Goal: Information Seeking & Learning: Learn about a topic

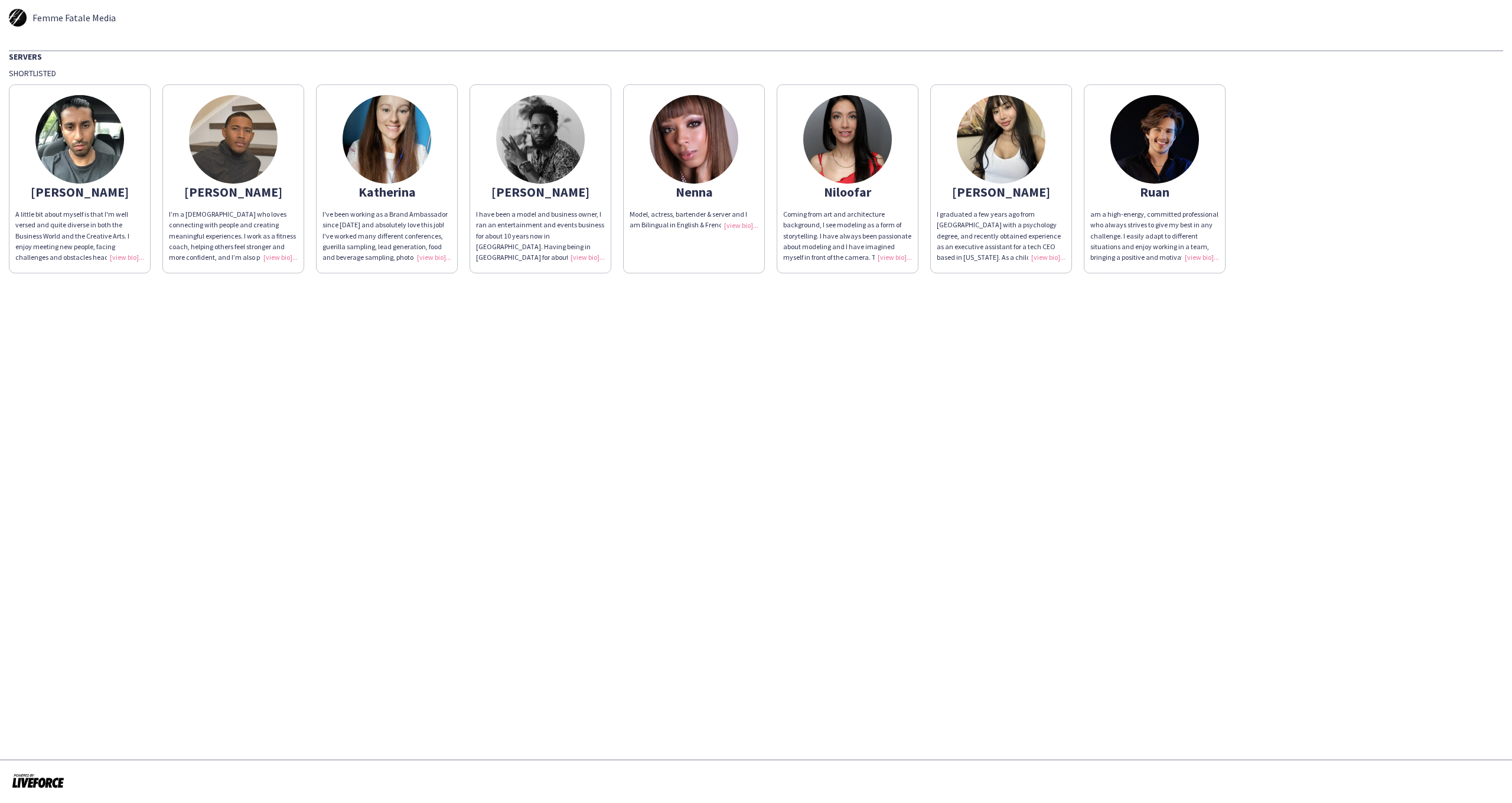
click at [1156, 147] on img at bounding box center [1154, 139] width 89 height 89
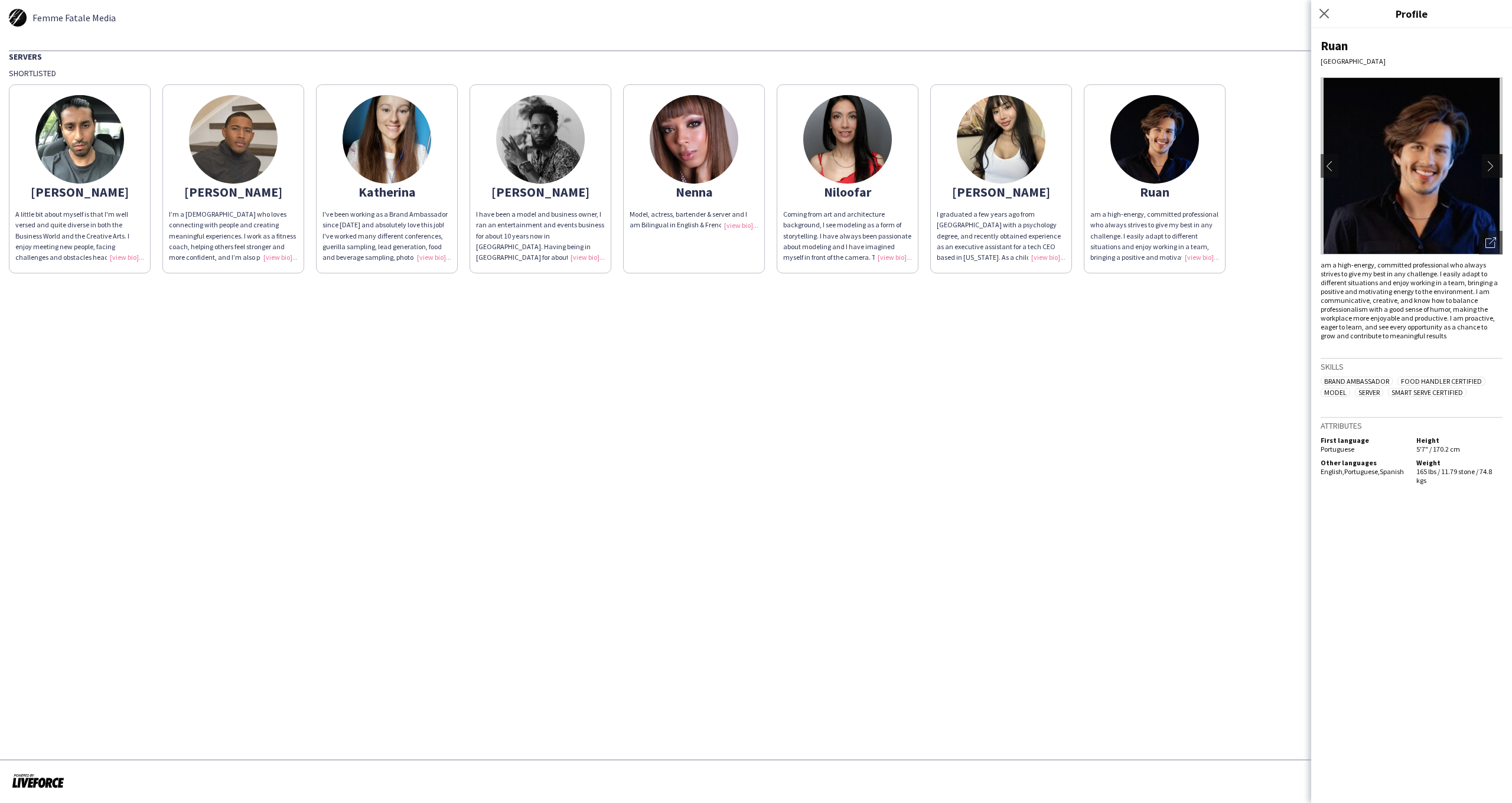
click at [1493, 168] on app-icon "chevron-right" at bounding box center [1494, 166] width 16 height 11
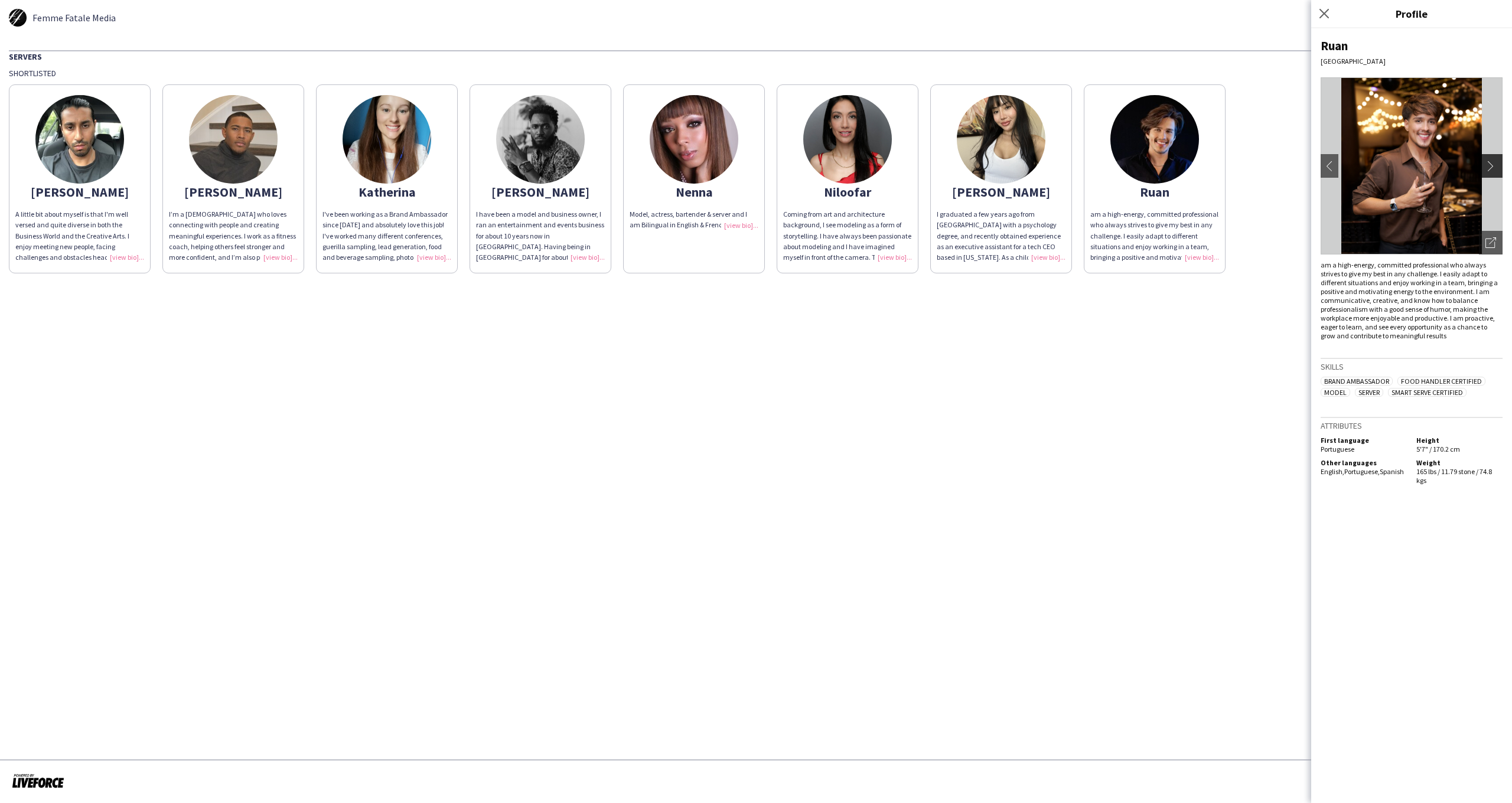
click at [1491, 167] on app-icon "chevron-right" at bounding box center [1494, 166] width 16 height 11
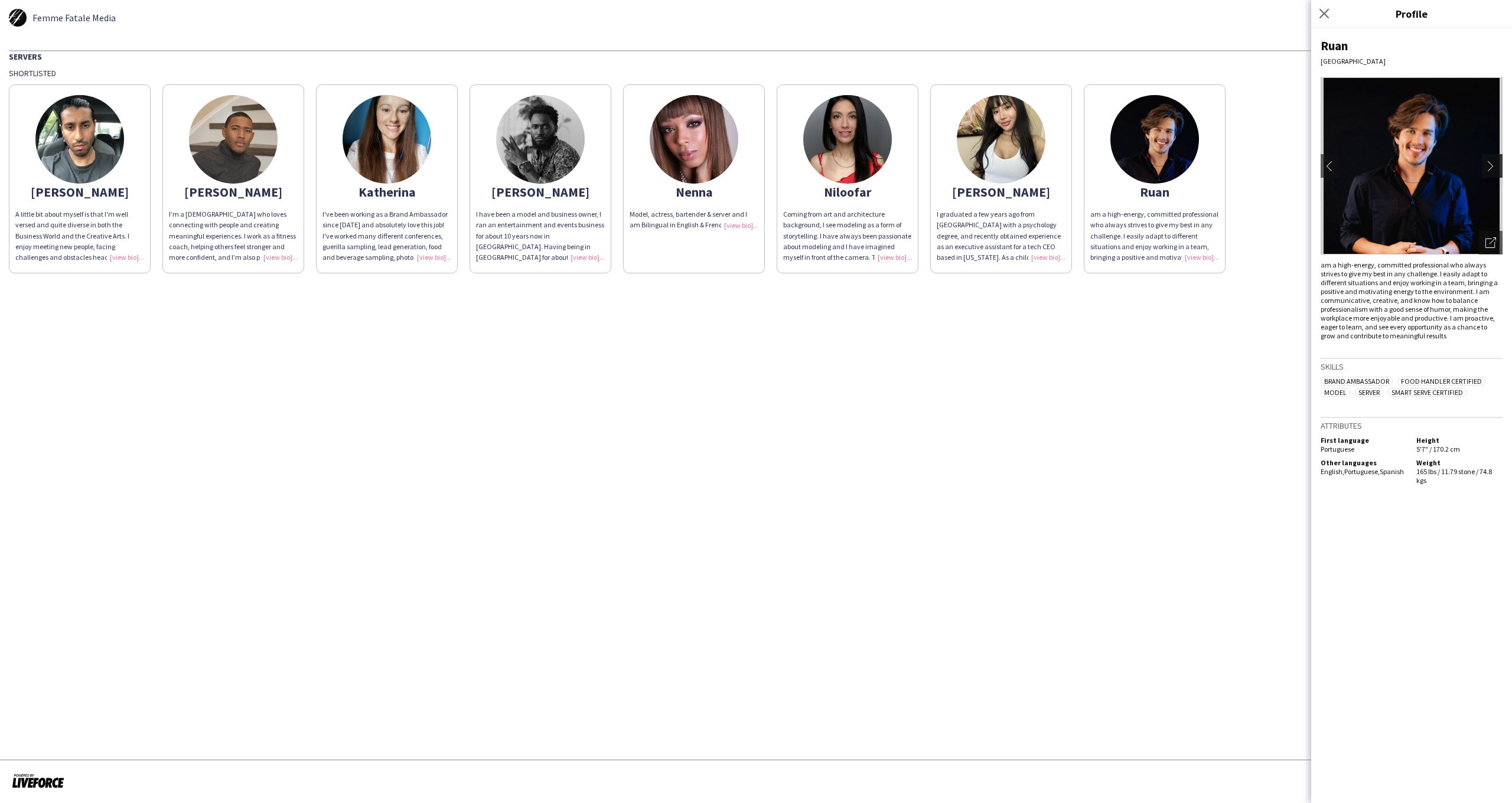
click at [1491, 167] on app-icon "chevron-right" at bounding box center [1494, 166] width 16 height 11
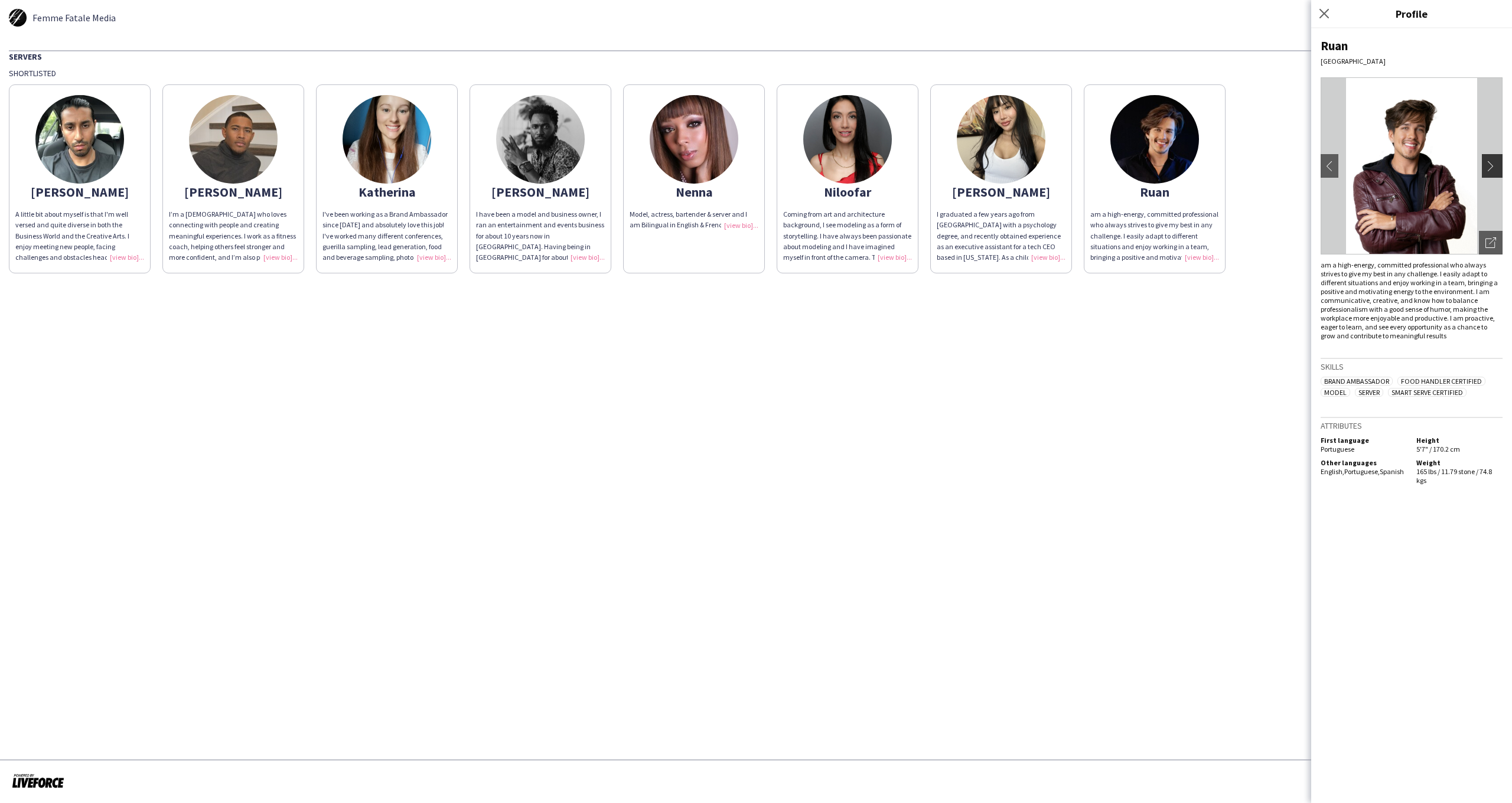
click at [1491, 167] on app-icon "chevron-right" at bounding box center [1494, 166] width 16 height 11
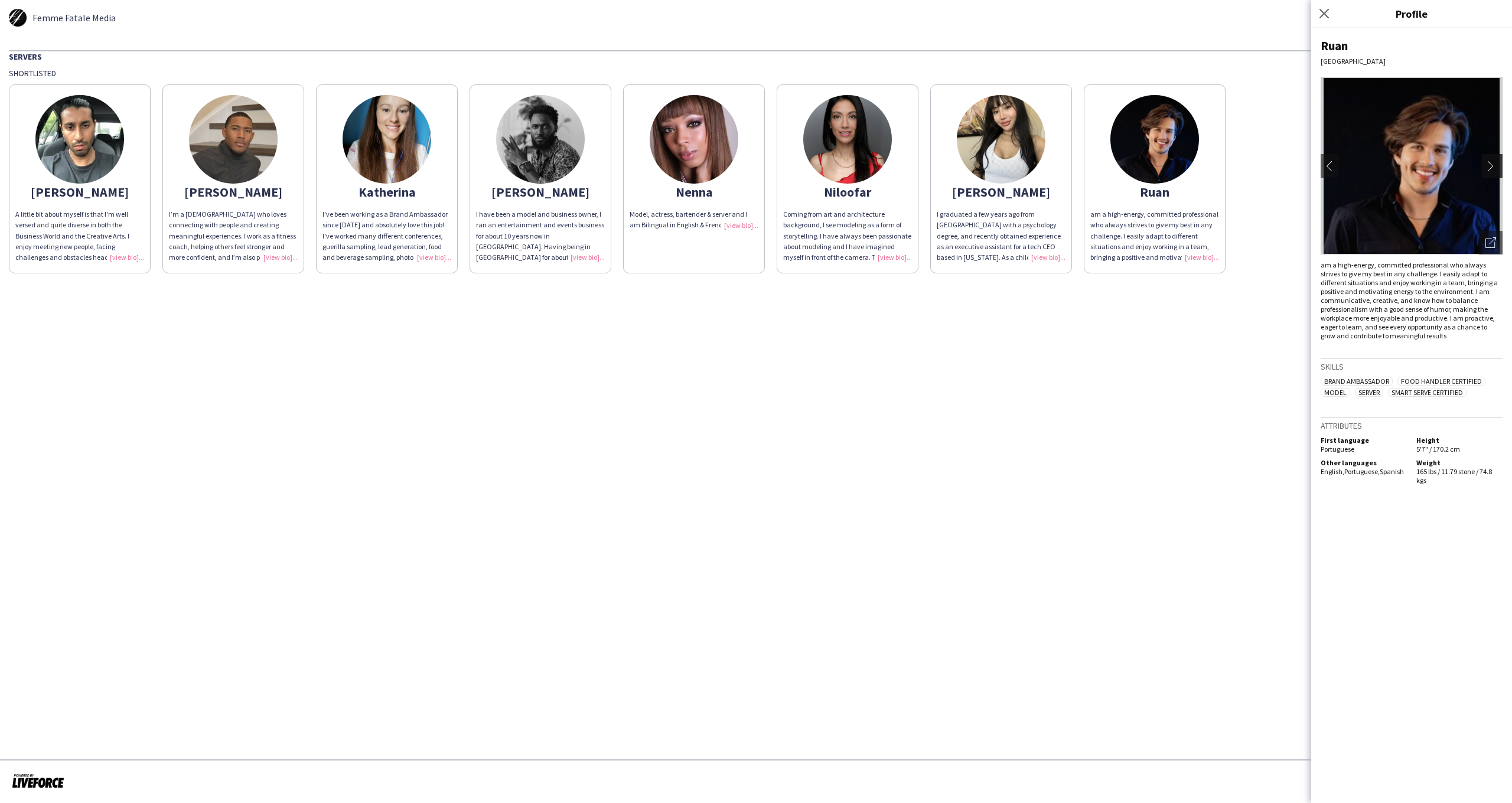
click at [1491, 167] on app-icon "chevron-right" at bounding box center [1494, 166] width 16 height 11
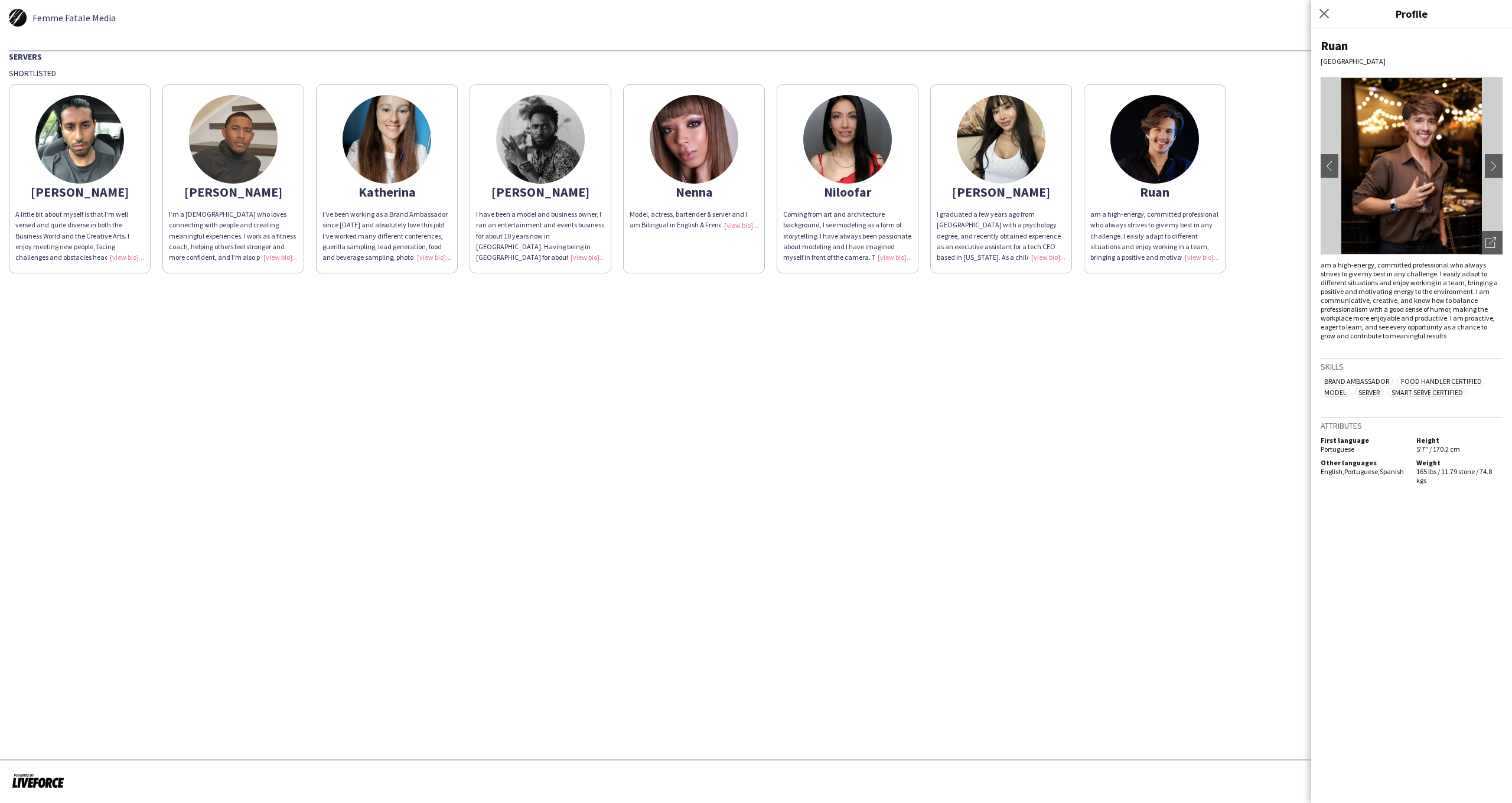
click at [1190, 446] on app-share-pages "Femme Fatale Media Servers Shortlisted [PERSON_NAME] bit about myself is that I…" at bounding box center [756, 402] width 1512 height 803
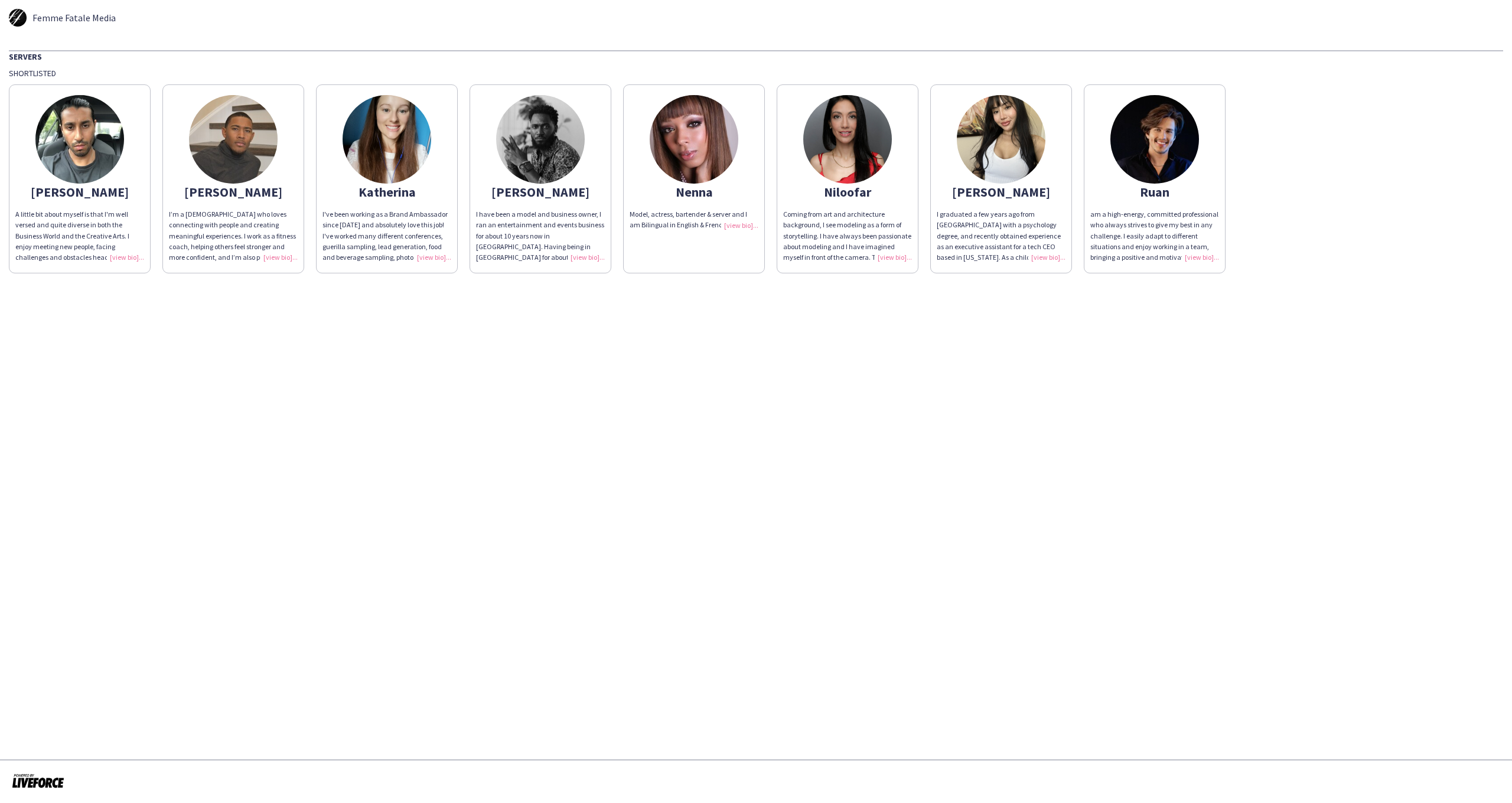
click at [996, 153] on img at bounding box center [1001, 139] width 89 height 89
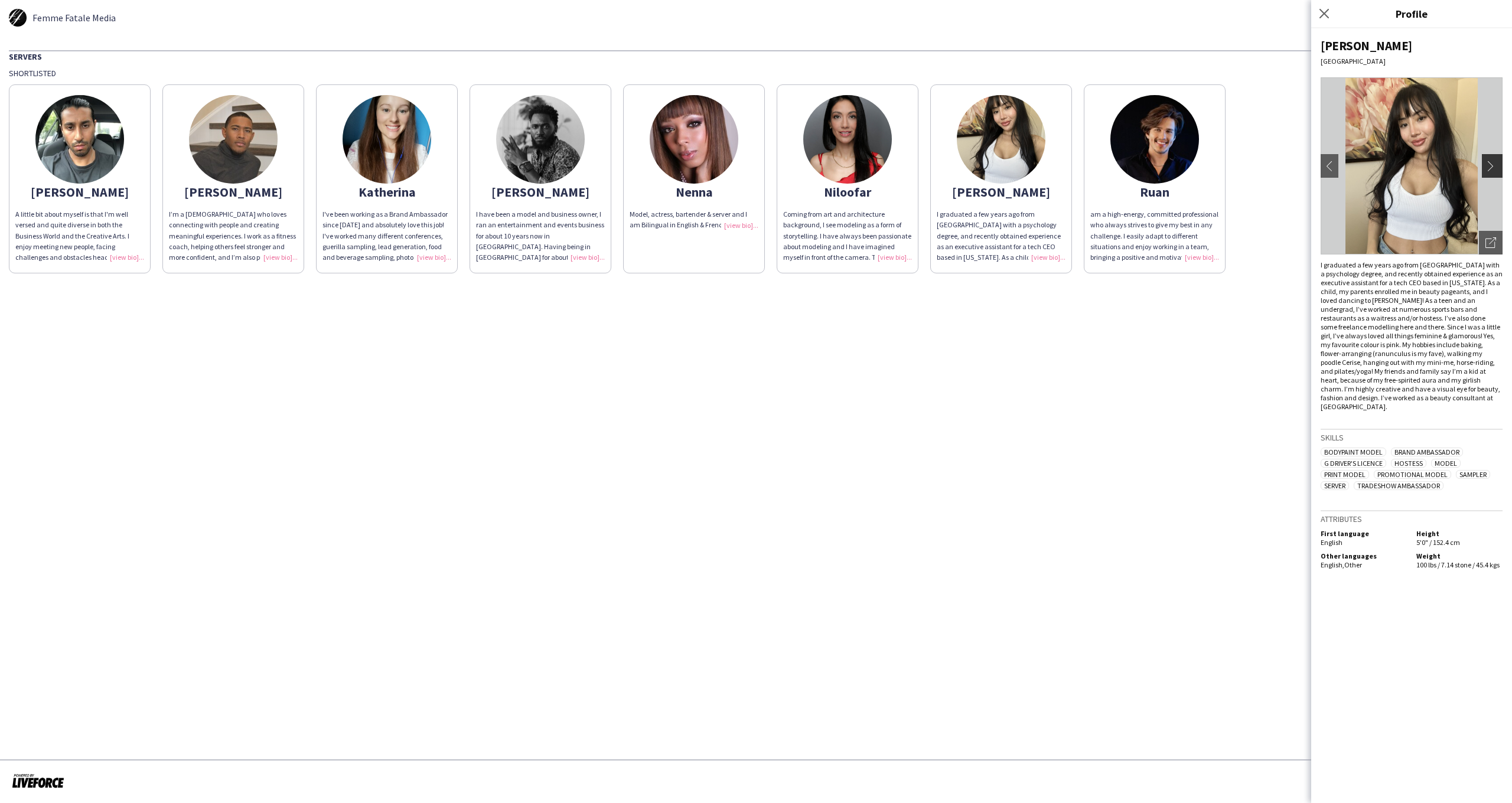
click at [1493, 165] on app-icon "chevron-right" at bounding box center [1494, 166] width 16 height 11
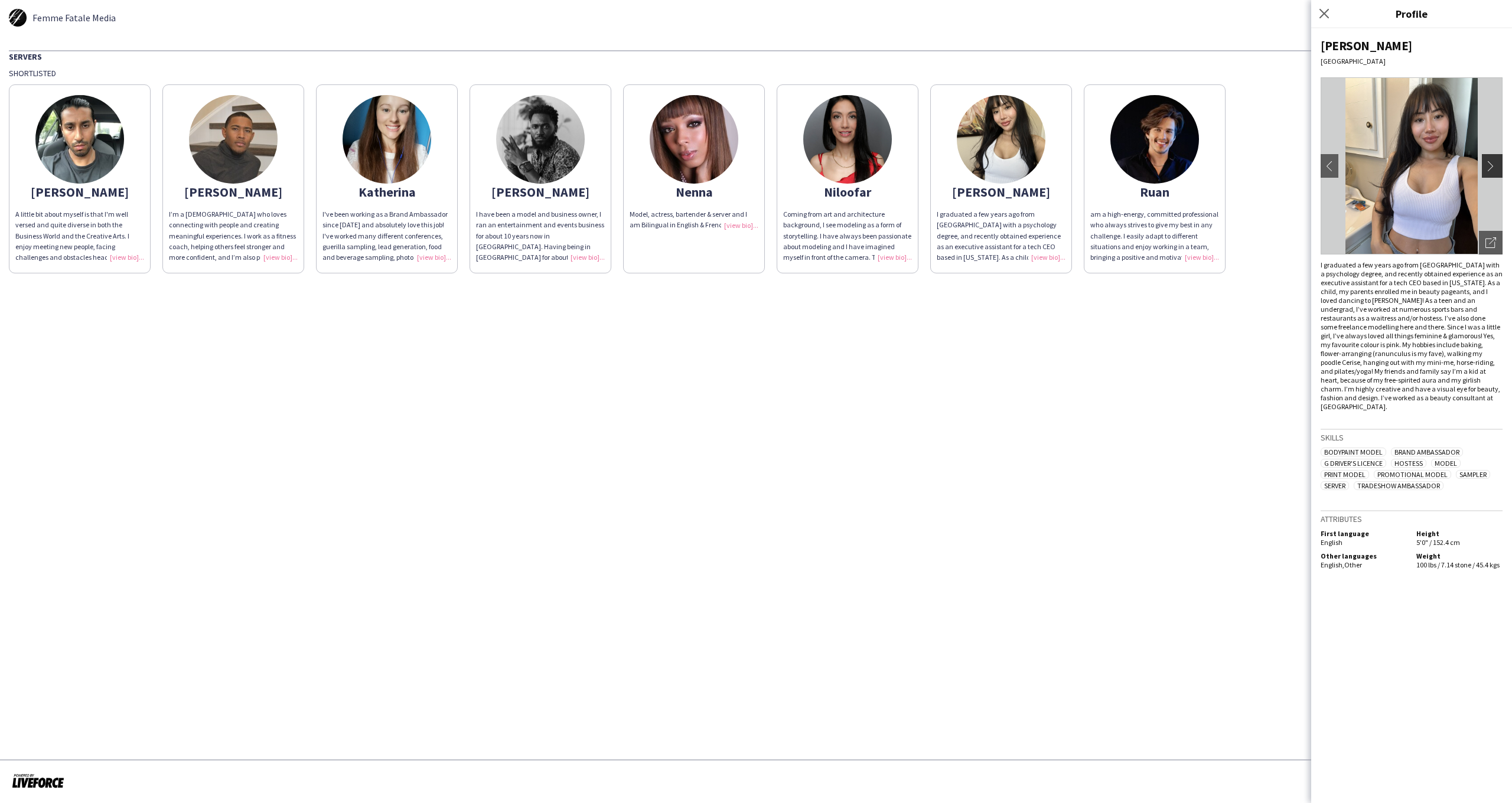
click at [1492, 167] on app-icon "chevron-right" at bounding box center [1494, 166] width 16 height 11
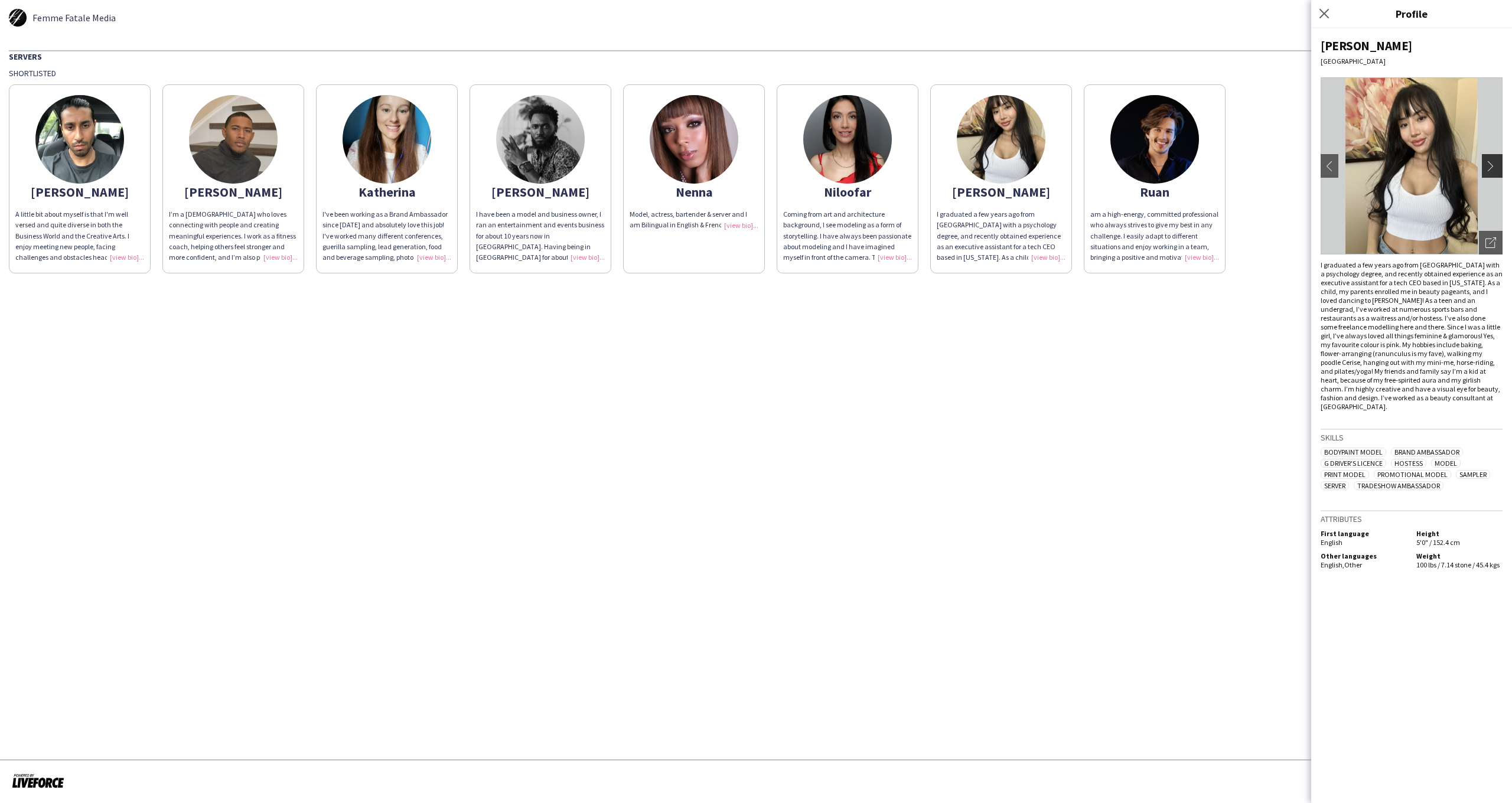
click at [1492, 167] on app-icon "chevron-right" at bounding box center [1494, 166] width 16 height 11
click at [1492, 172] on button "chevron-right" at bounding box center [1494, 166] width 24 height 24
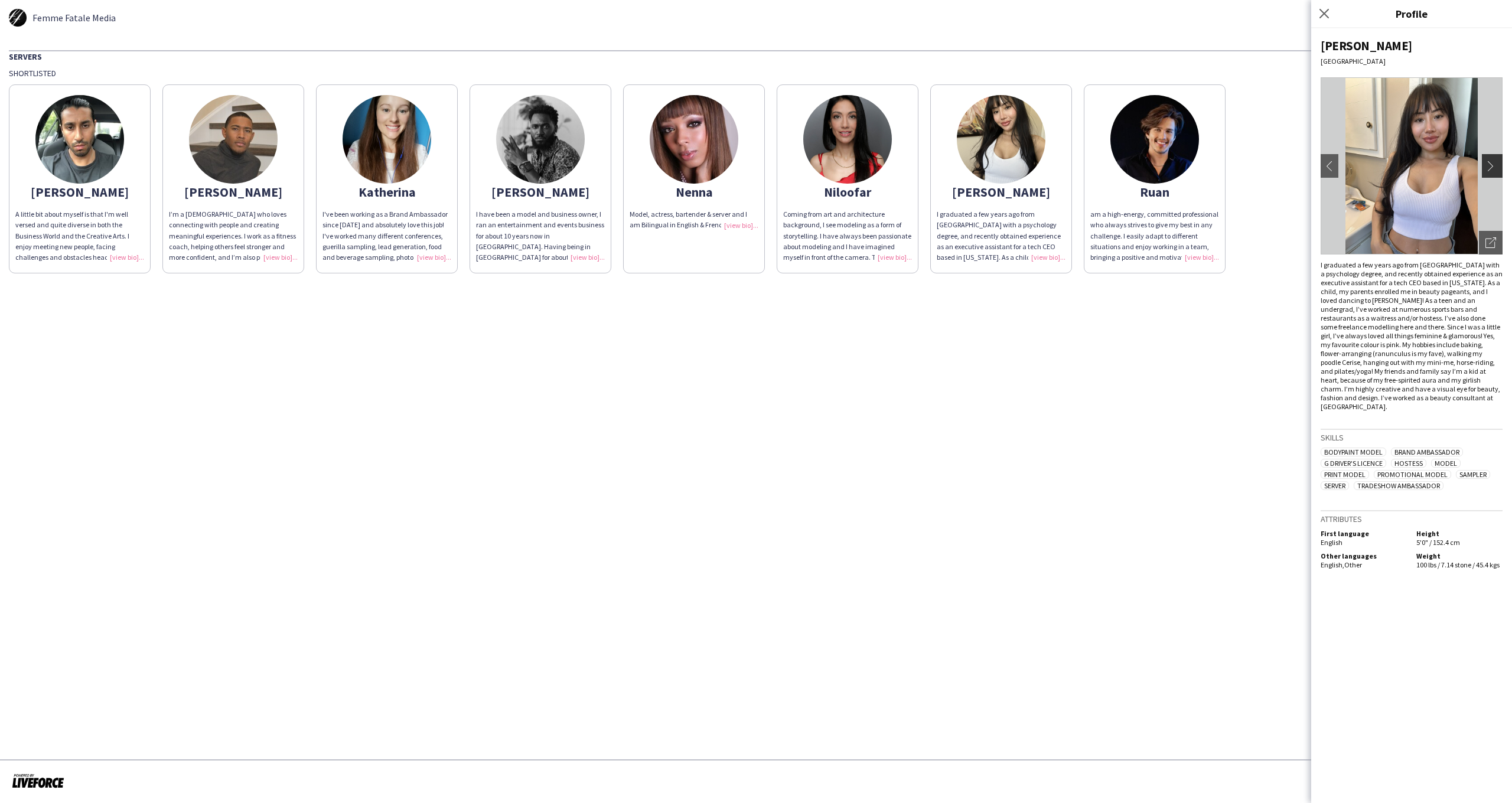
click at [1492, 170] on app-icon "chevron-right" at bounding box center [1494, 166] width 16 height 11
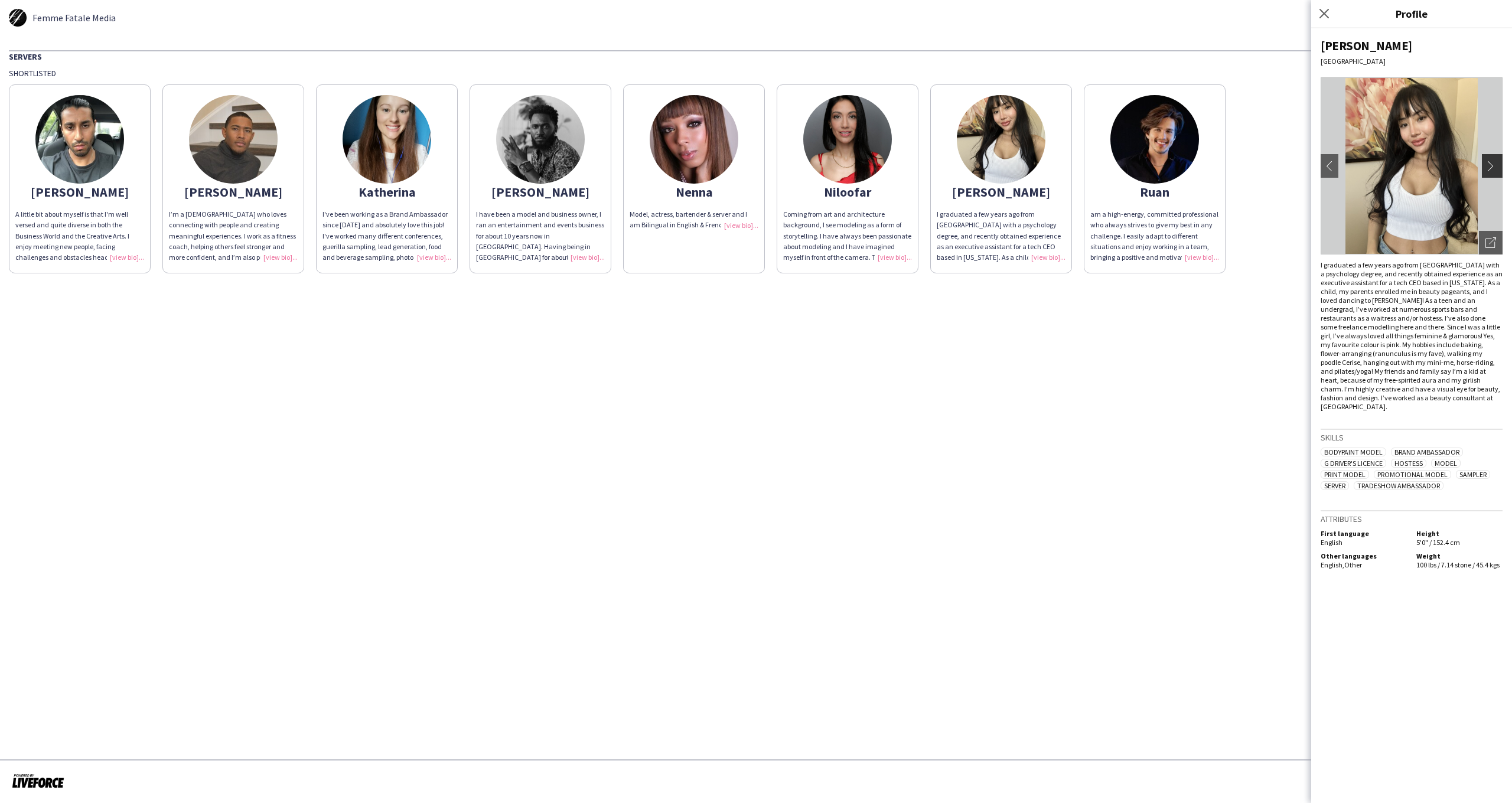
click at [1491, 169] on app-icon "chevron-right" at bounding box center [1494, 166] width 16 height 11
click at [836, 146] on img at bounding box center [848, 139] width 89 height 89
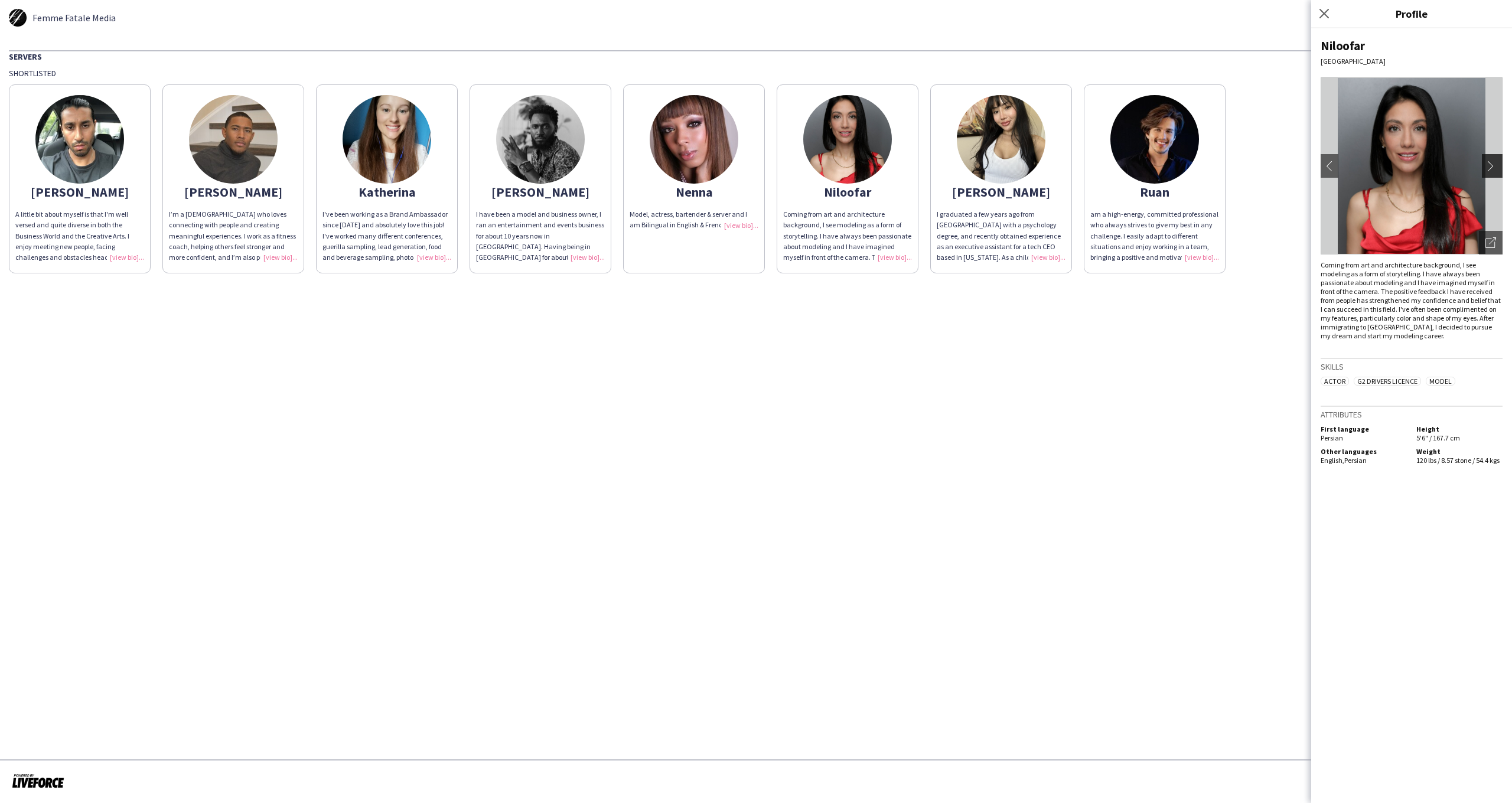
click at [1492, 161] on app-icon "chevron-right" at bounding box center [1494, 166] width 16 height 11
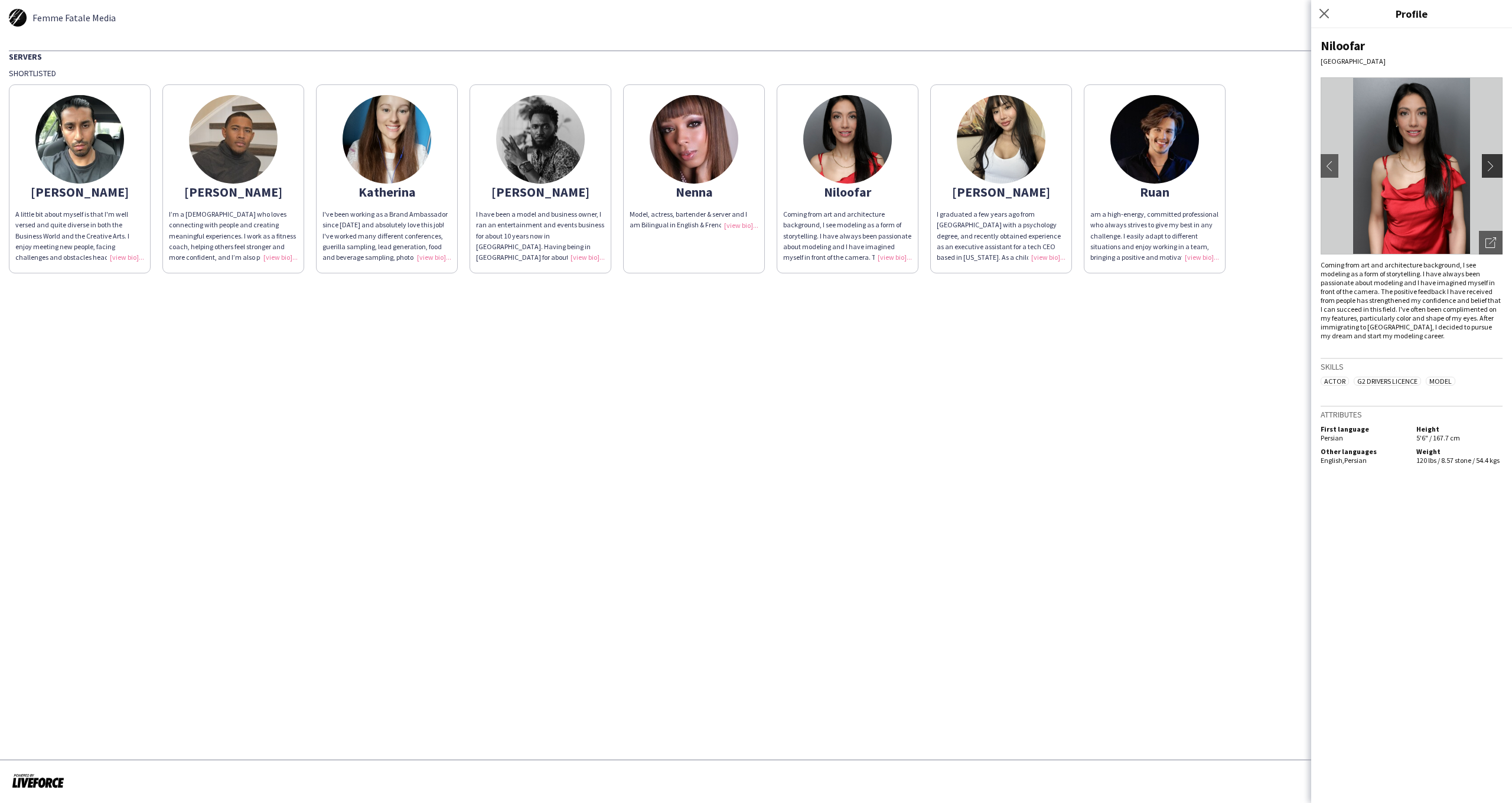
click at [1490, 169] on app-icon "chevron-right" at bounding box center [1494, 166] width 16 height 11
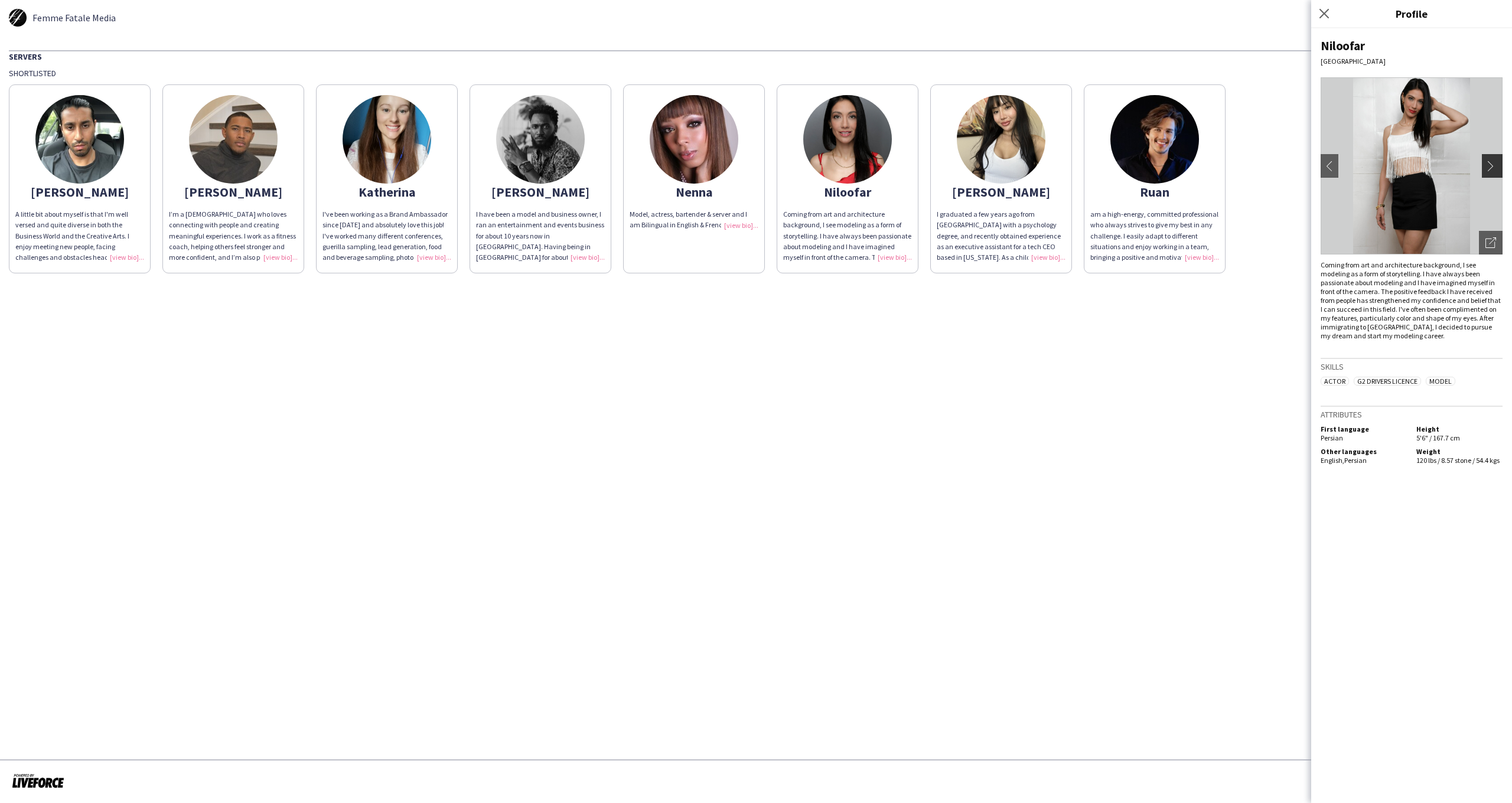
click at [1490, 169] on app-icon "chevron-right" at bounding box center [1494, 166] width 16 height 11
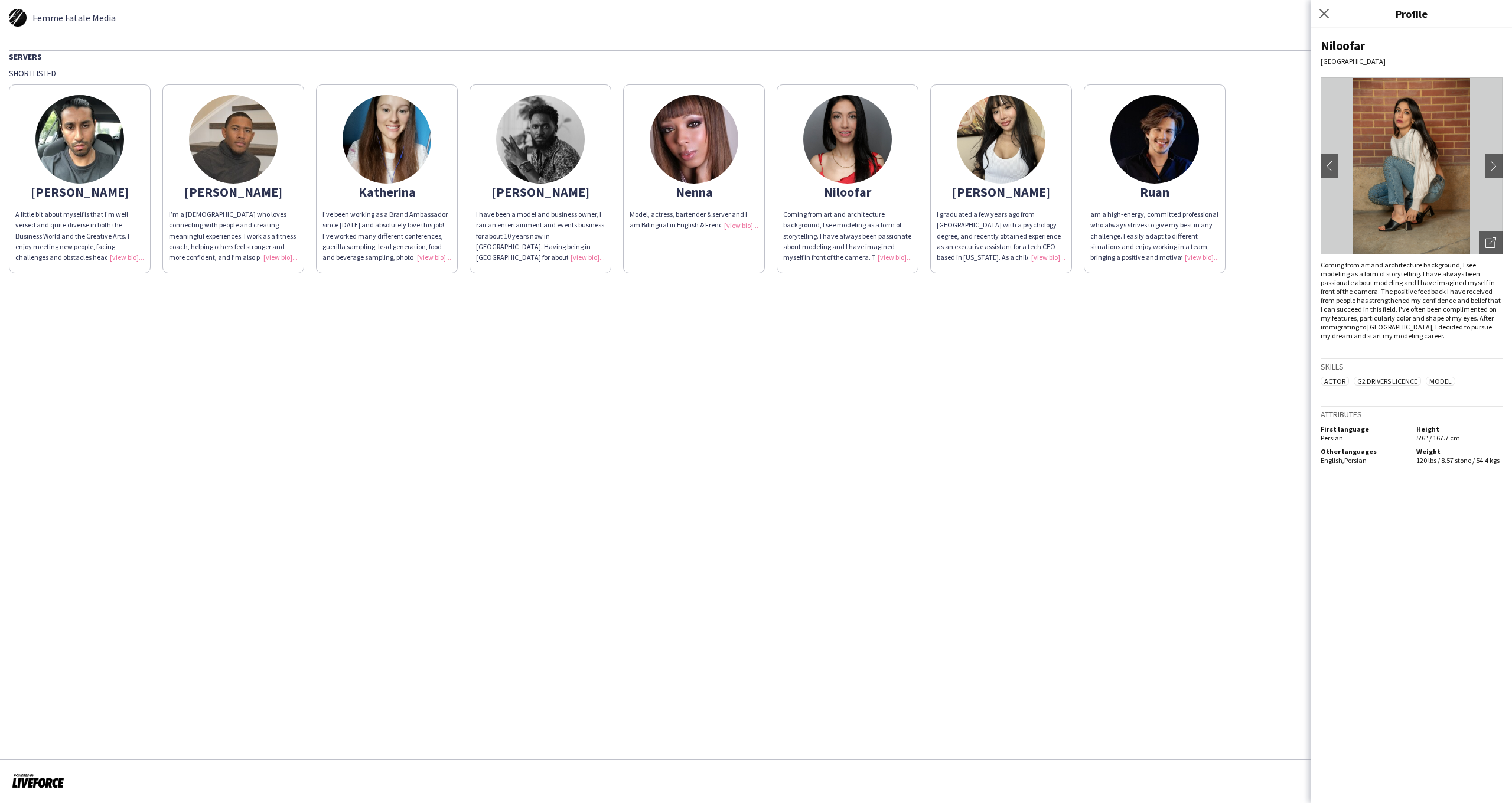
click at [738, 163] on app-share-pages-crew-card "Nenna Model, actress, bartender & server and I am Bilingual in English & French!" at bounding box center [693, 178] width 142 height 189
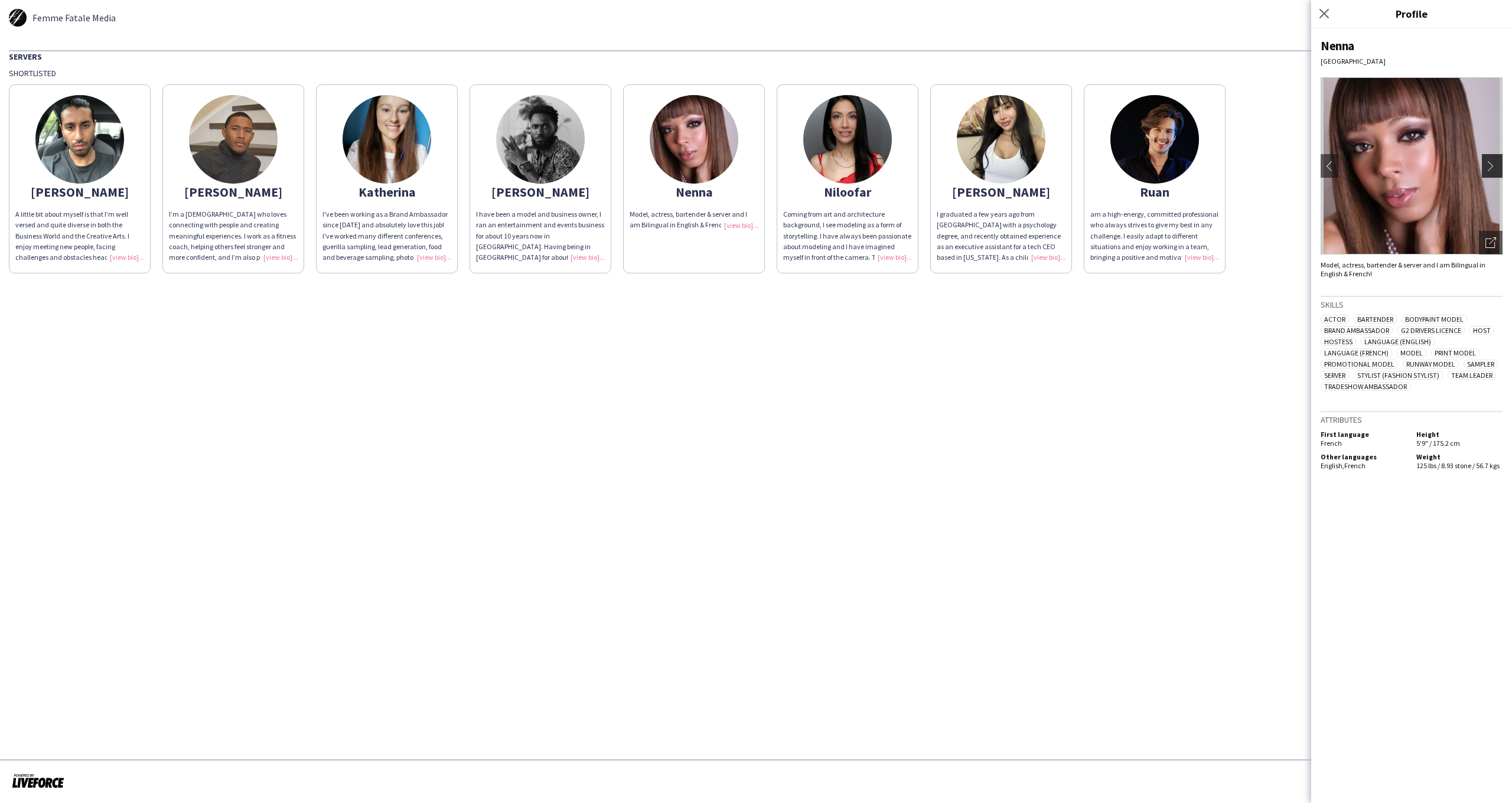
click at [1499, 167] on app-icon "chevron-right" at bounding box center [1494, 166] width 16 height 11
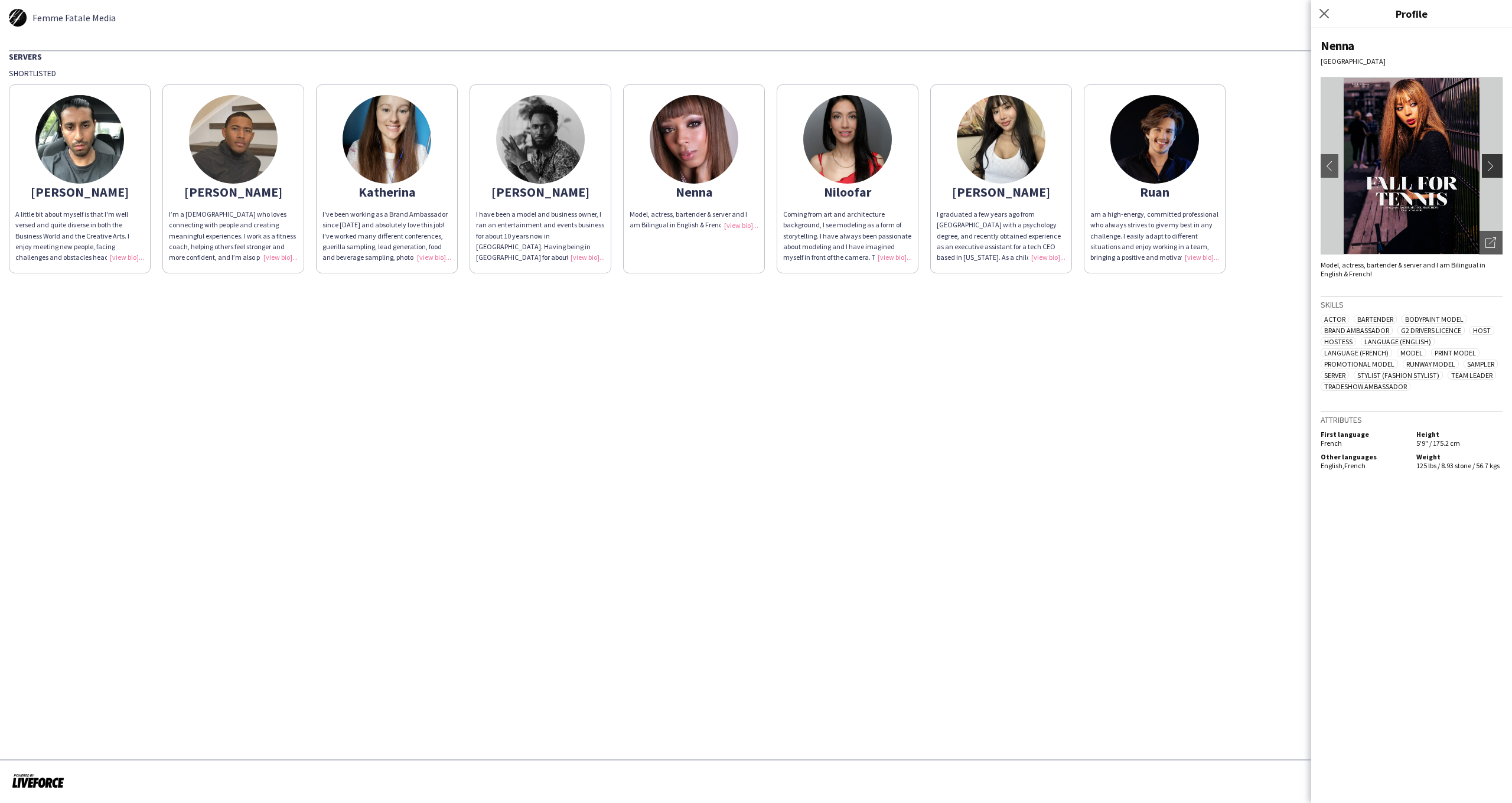
click at [1492, 169] on app-icon "chevron-right" at bounding box center [1494, 166] width 16 height 11
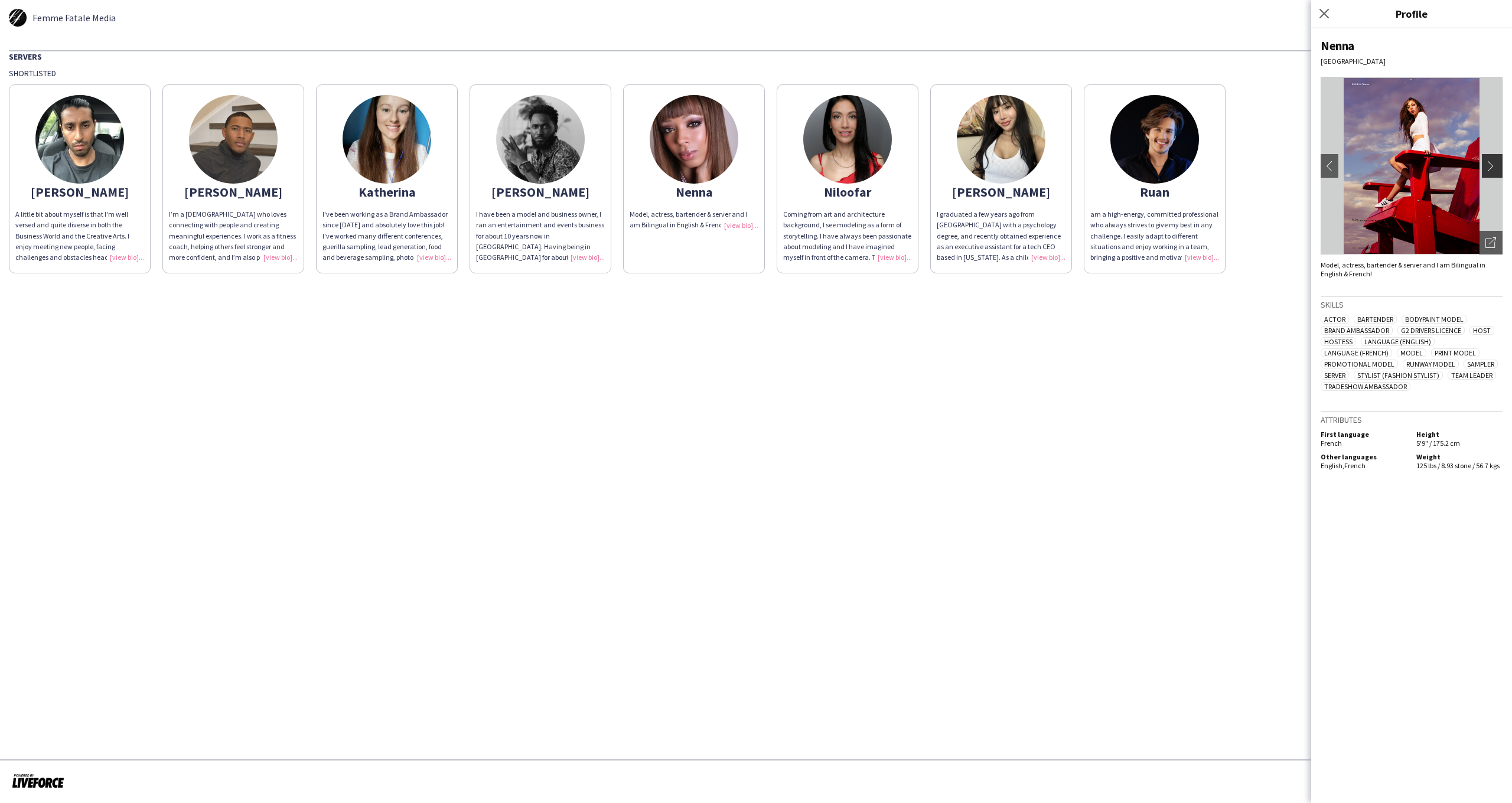
click at [1492, 169] on app-icon "chevron-right" at bounding box center [1494, 166] width 16 height 11
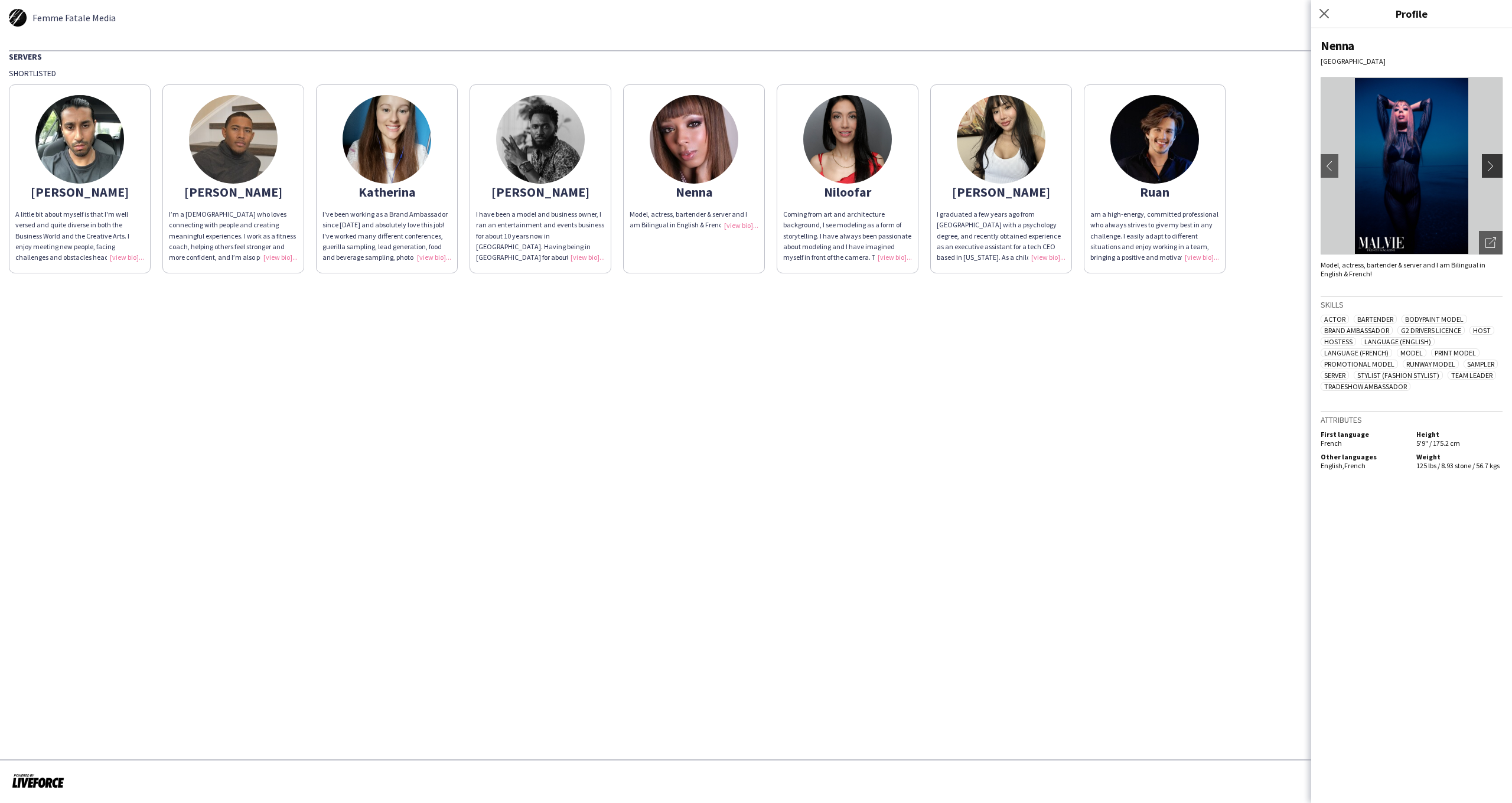
click at [1492, 169] on app-icon "chevron-right" at bounding box center [1494, 166] width 16 height 11
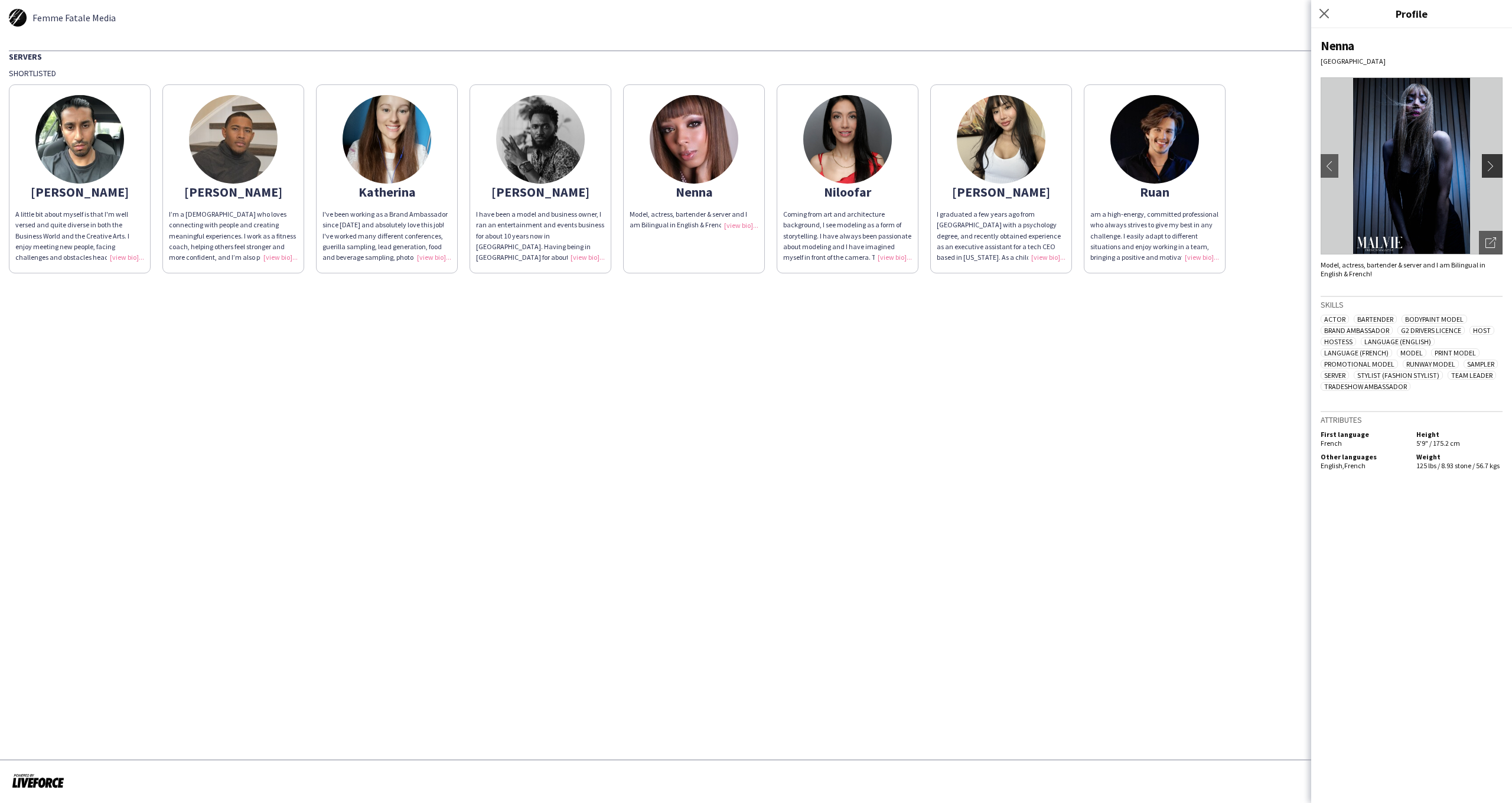
click at [1492, 169] on app-icon "chevron-right" at bounding box center [1494, 166] width 16 height 11
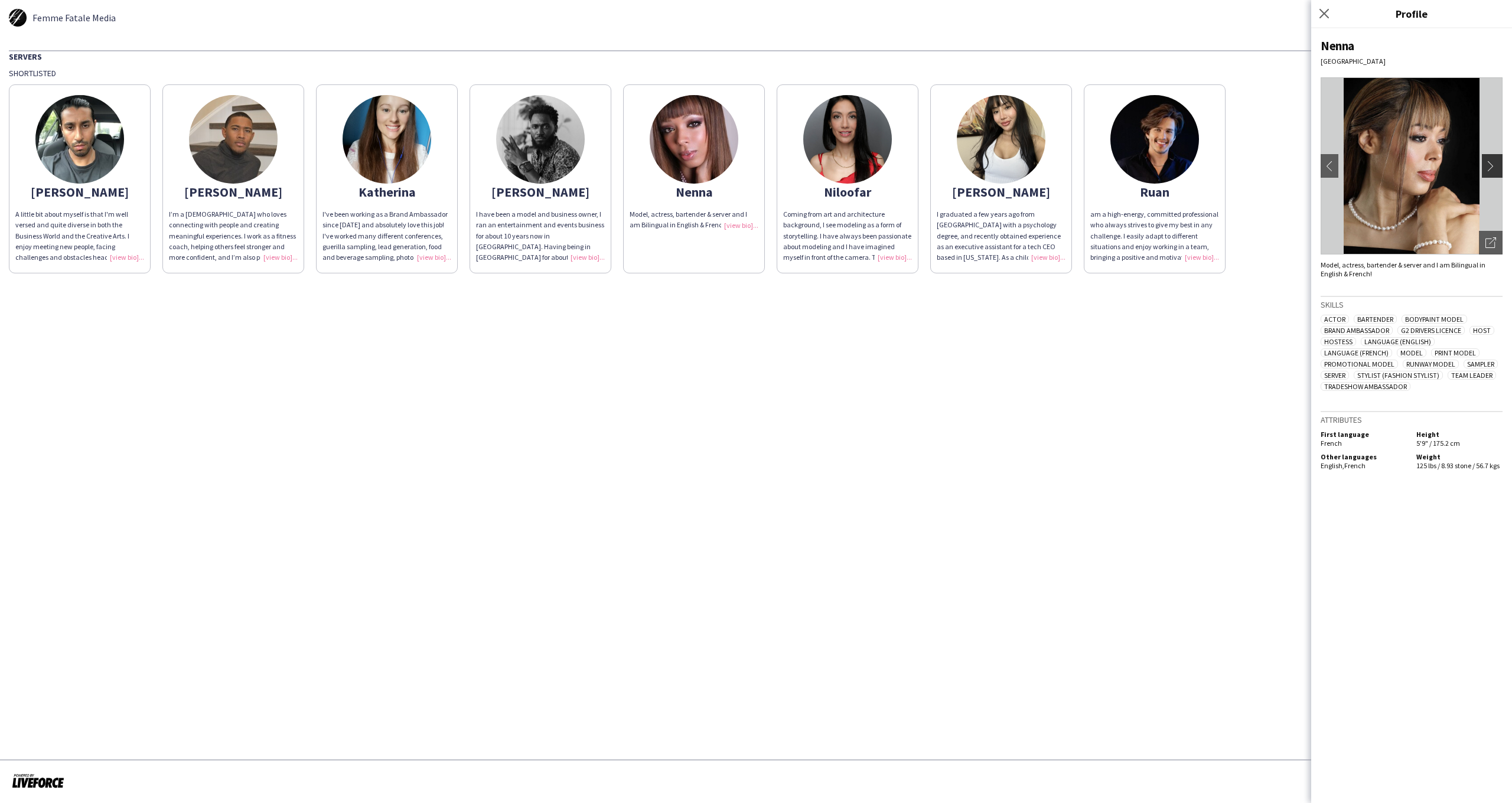
click at [1493, 168] on app-icon "chevron-right" at bounding box center [1494, 166] width 16 height 11
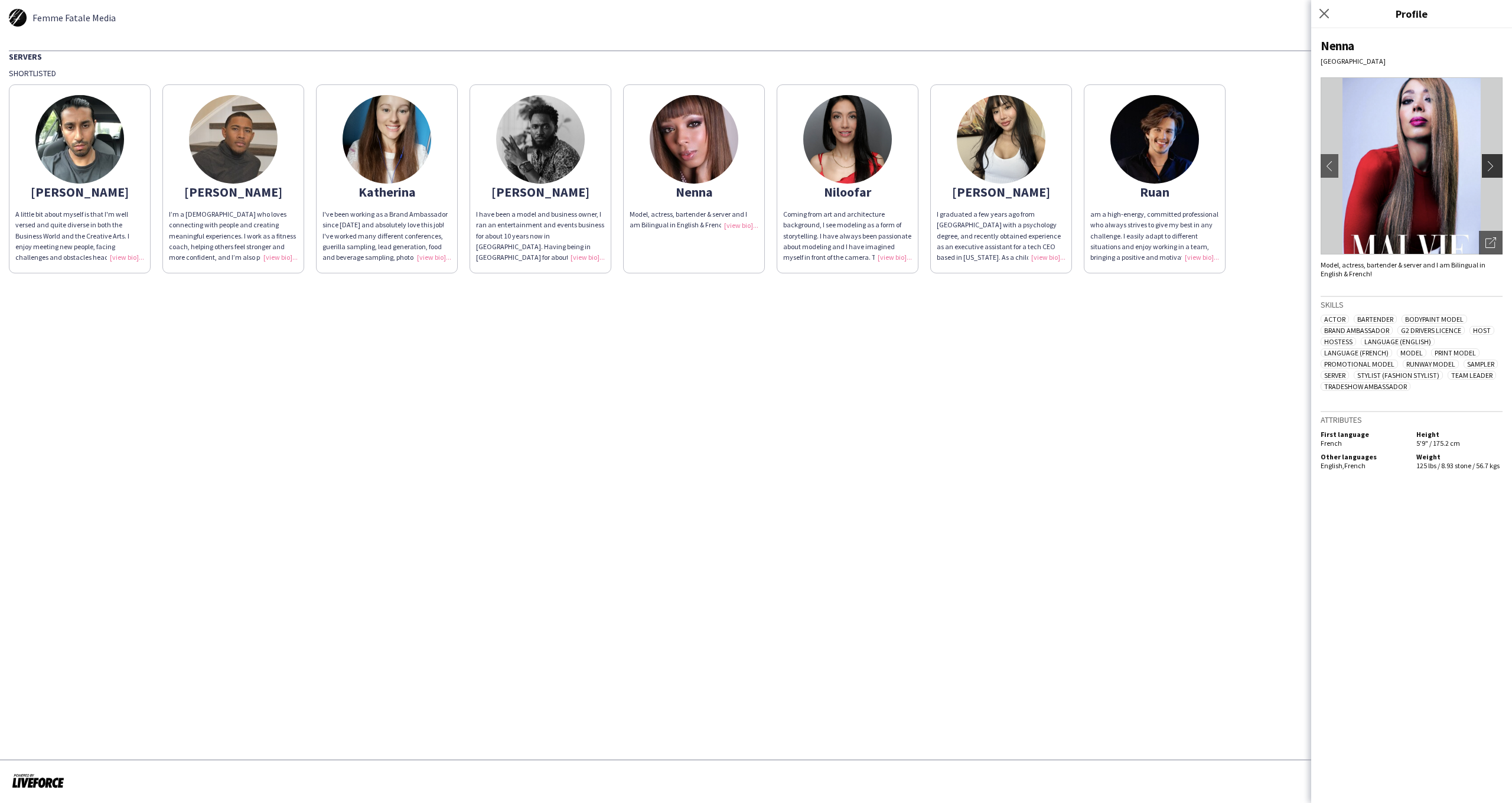
click at [1493, 168] on app-icon "chevron-right" at bounding box center [1494, 166] width 16 height 11
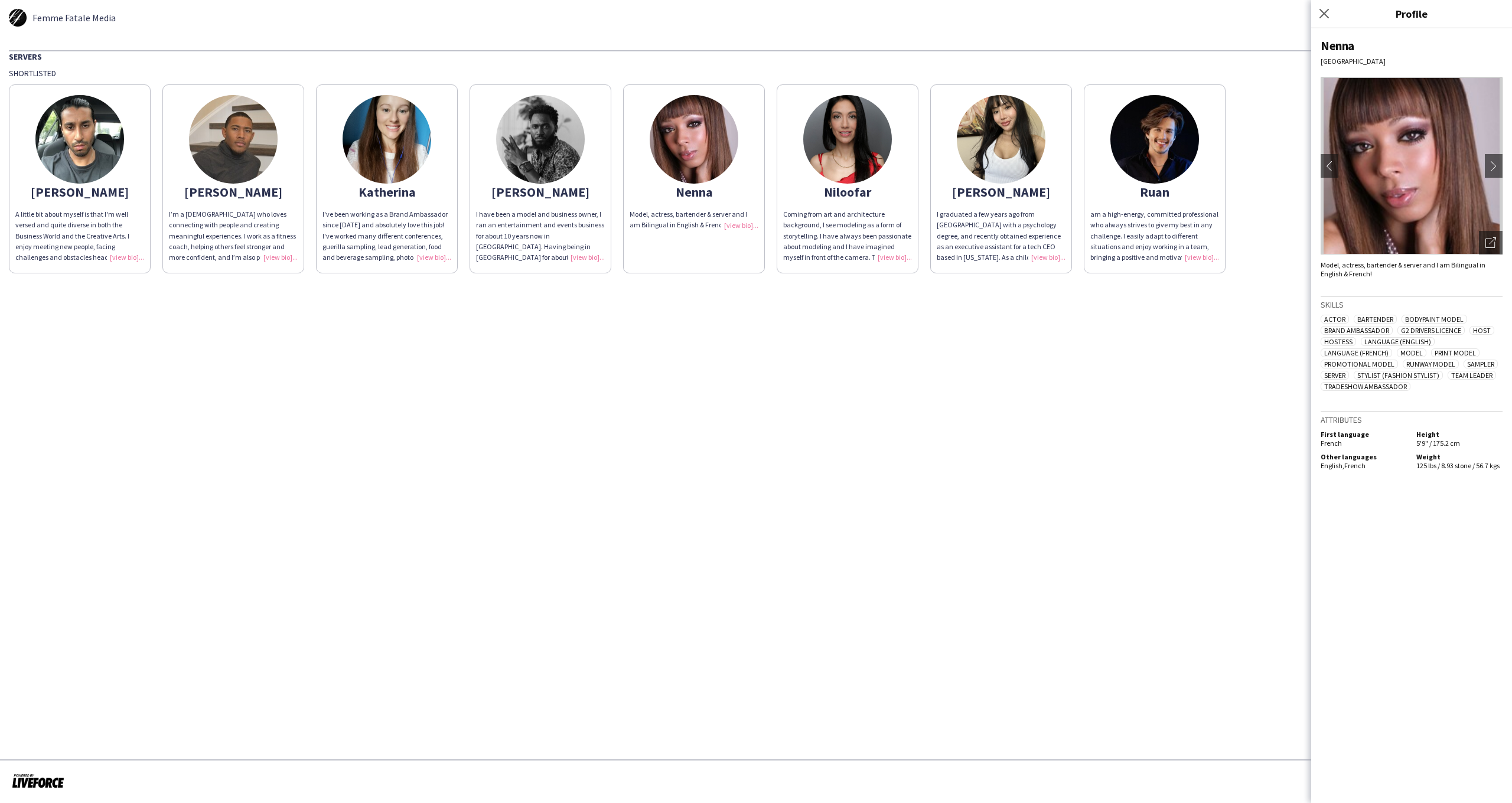
click at [524, 150] on img at bounding box center [540, 139] width 89 height 89
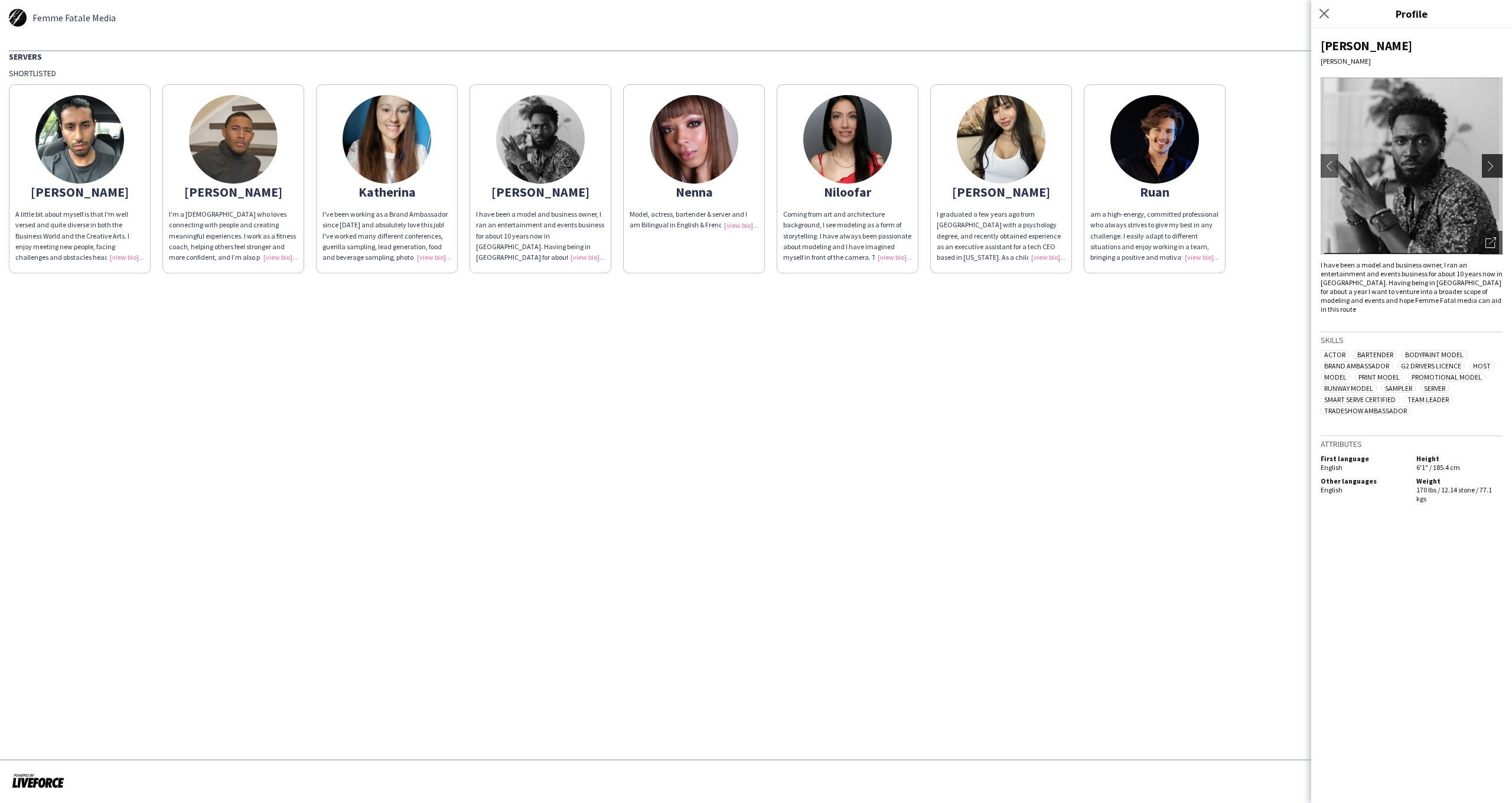
click at [1490, 167] on app-icon "chevron-right" at bounding box center [1494, 166] width 16 height 11
click at [1488, 170] on app-icon "chevron-right" at bounding box center [1494, 166] width 16 height 11
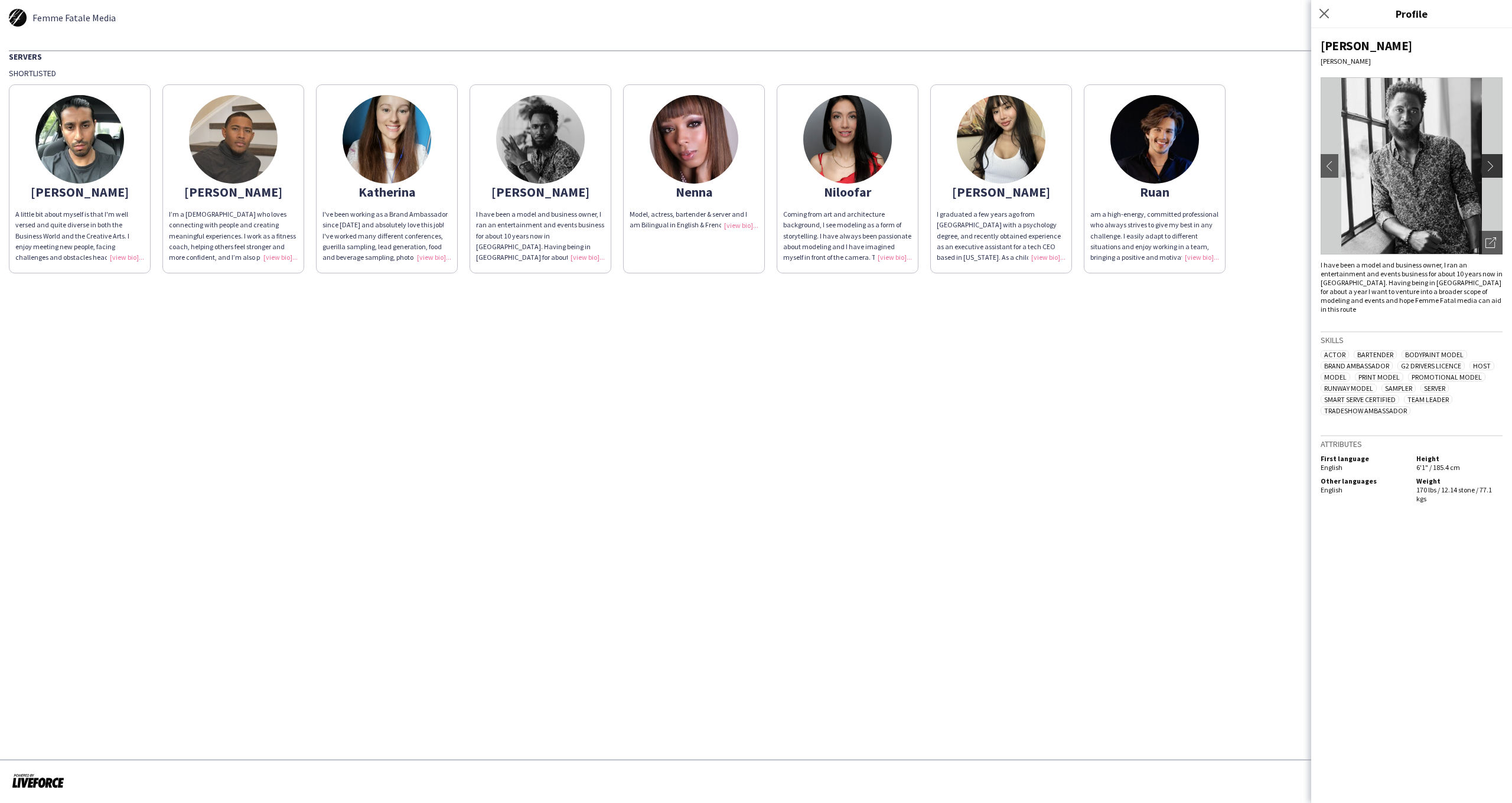
click at [1486, 171] on button "chevron-right" at bounding box center [1494, 166] width 24 height 24
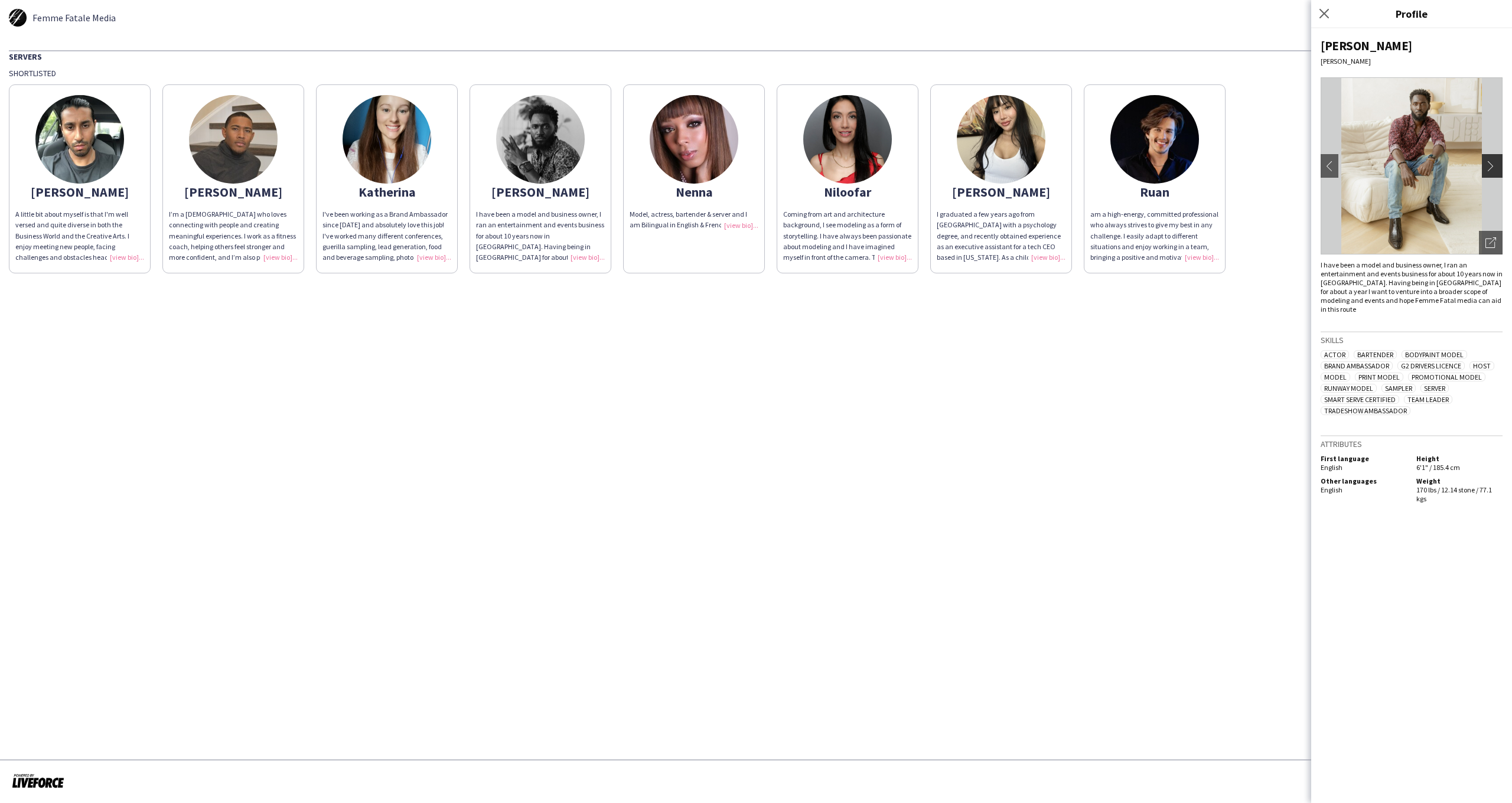
click at [1486, 170] on app-icon "chevron-right" at bounding box center [1494, 166] width 16 height 11
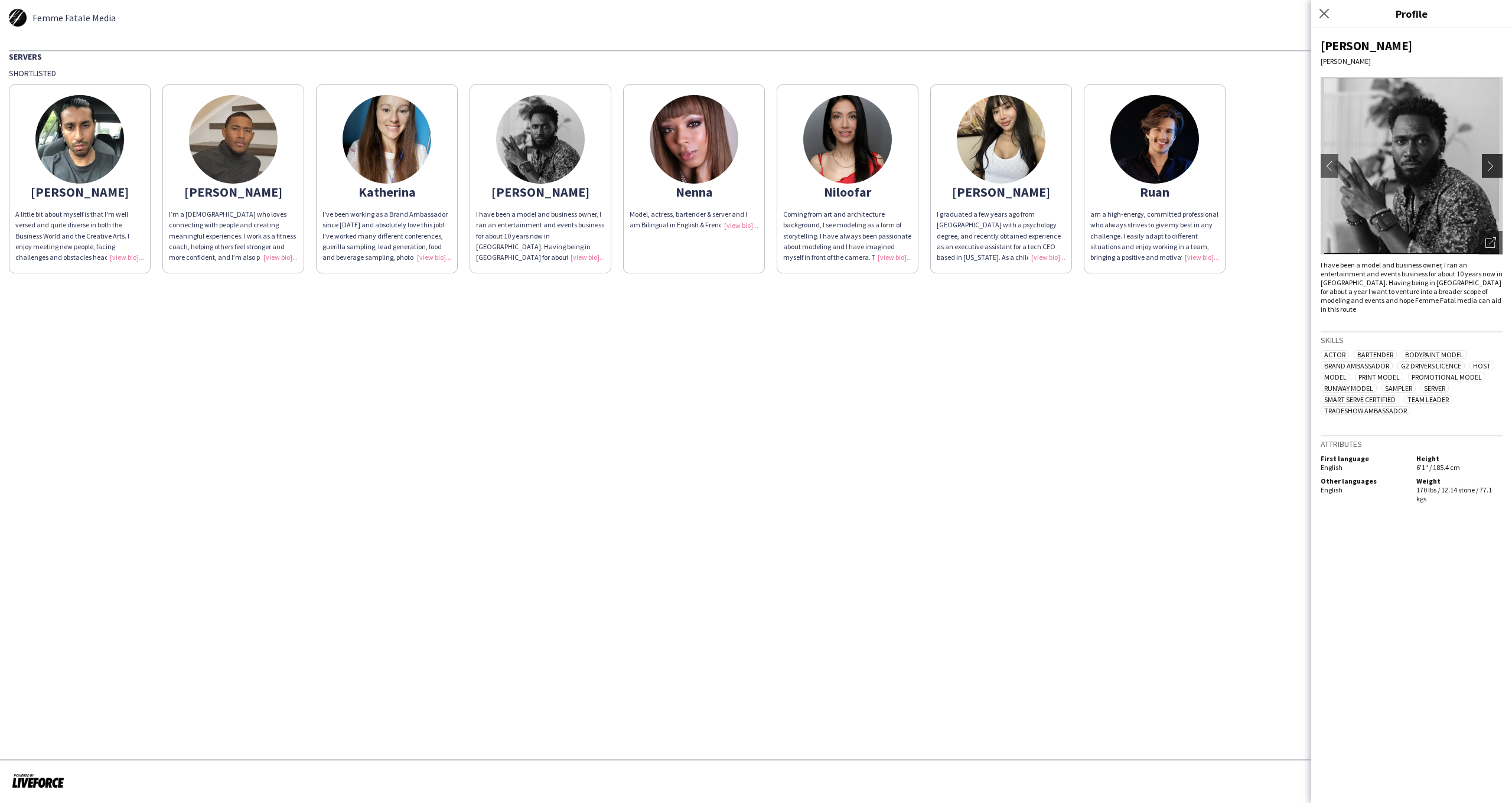
click at [1486, 170] on app-icon "chevron-right" at bounding box center [1494, 166] width 16 height 11
click at [111, 138] on img at bounding box center [80, 139] width 89 height 89
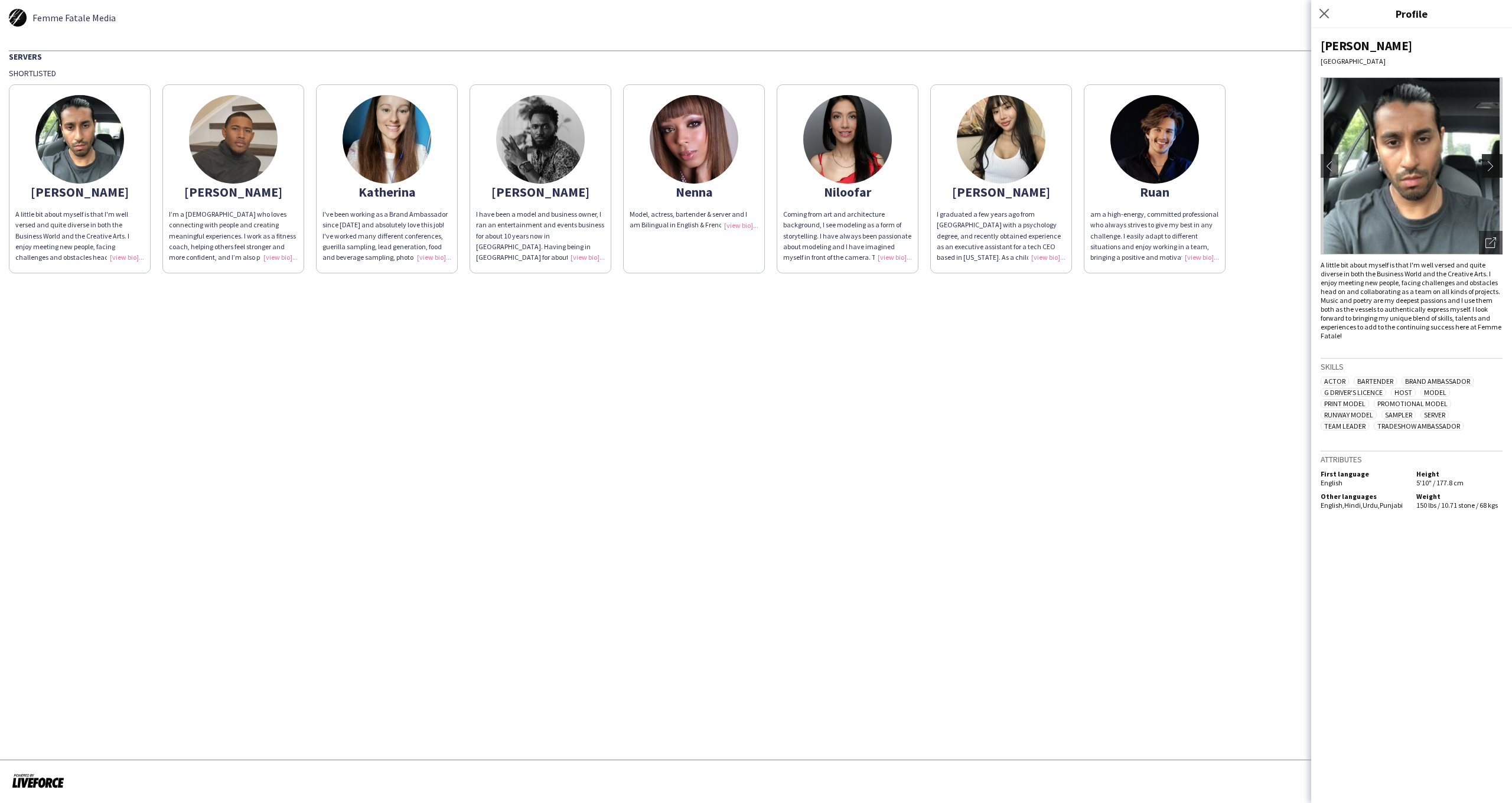
click at [1488, 168] on app-icon "chevron-right" at bounding box center [1494, 166] width 16 height 11
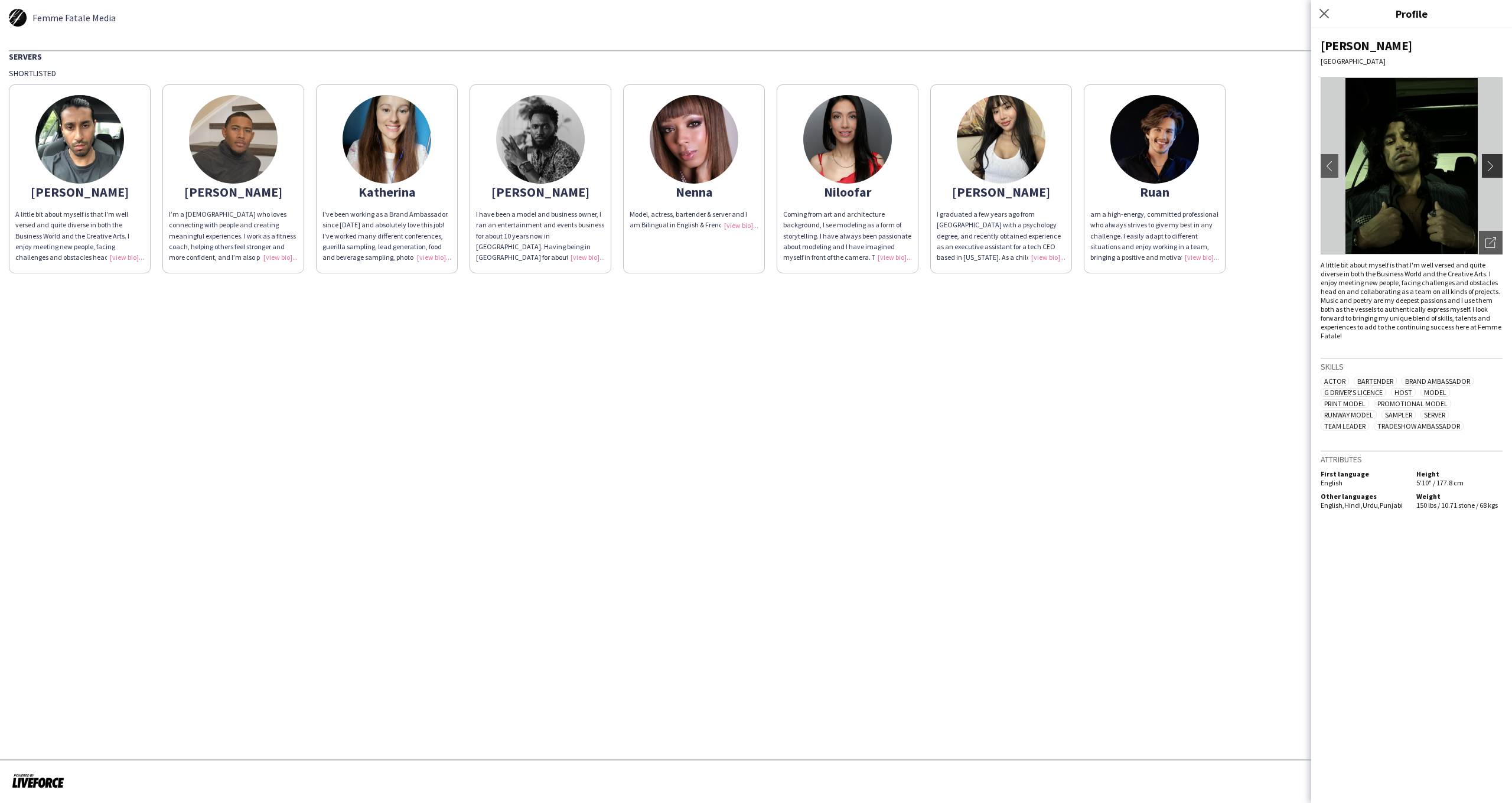
click at [1488, 168] on app-icon "chevron-right" at bounding box center [1494, 166] width 16 height 11
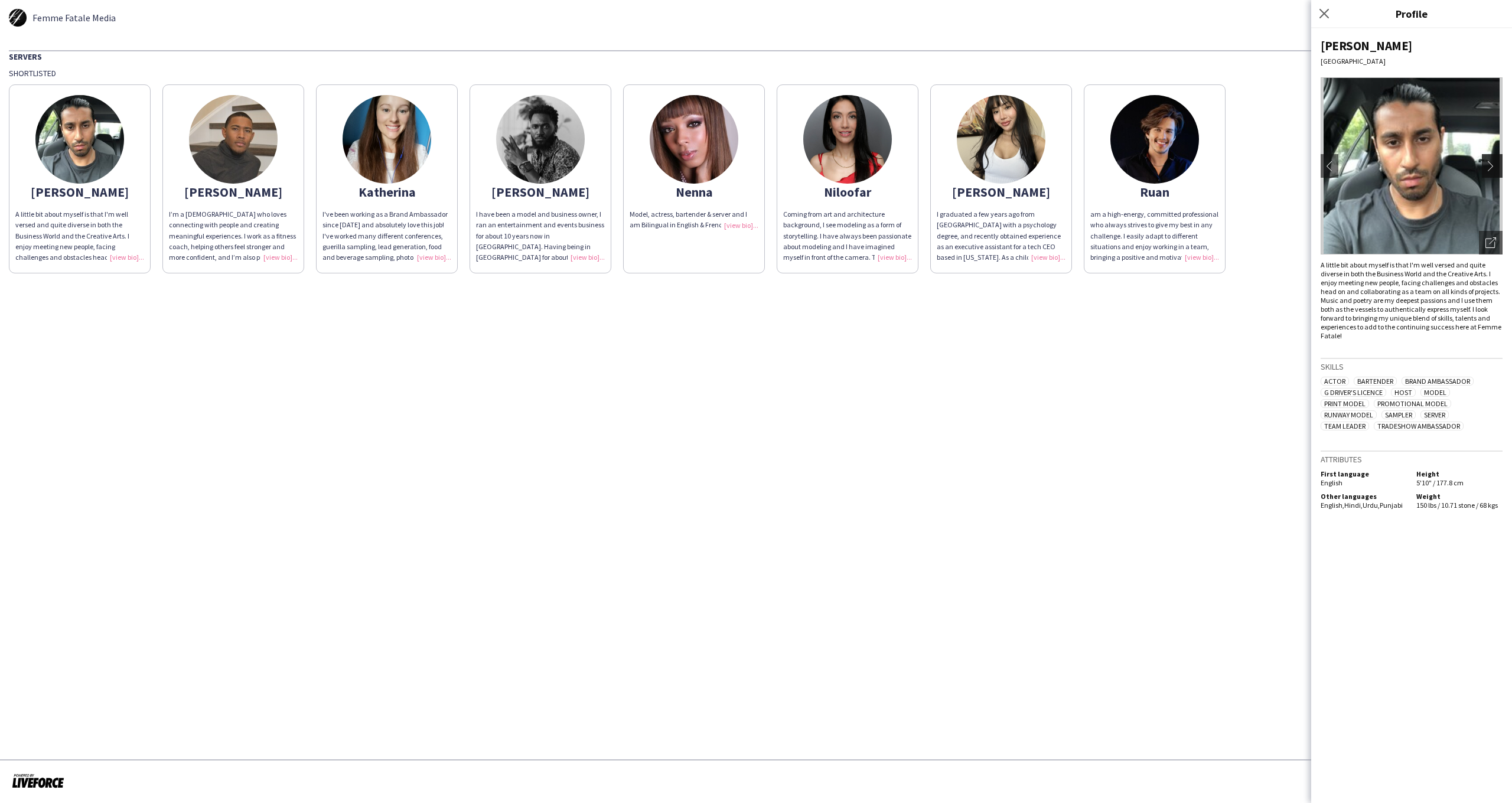
click at [1488, 168] on app-icon "chevron-right" at bounding box center [1494, 166] width 16 height 11
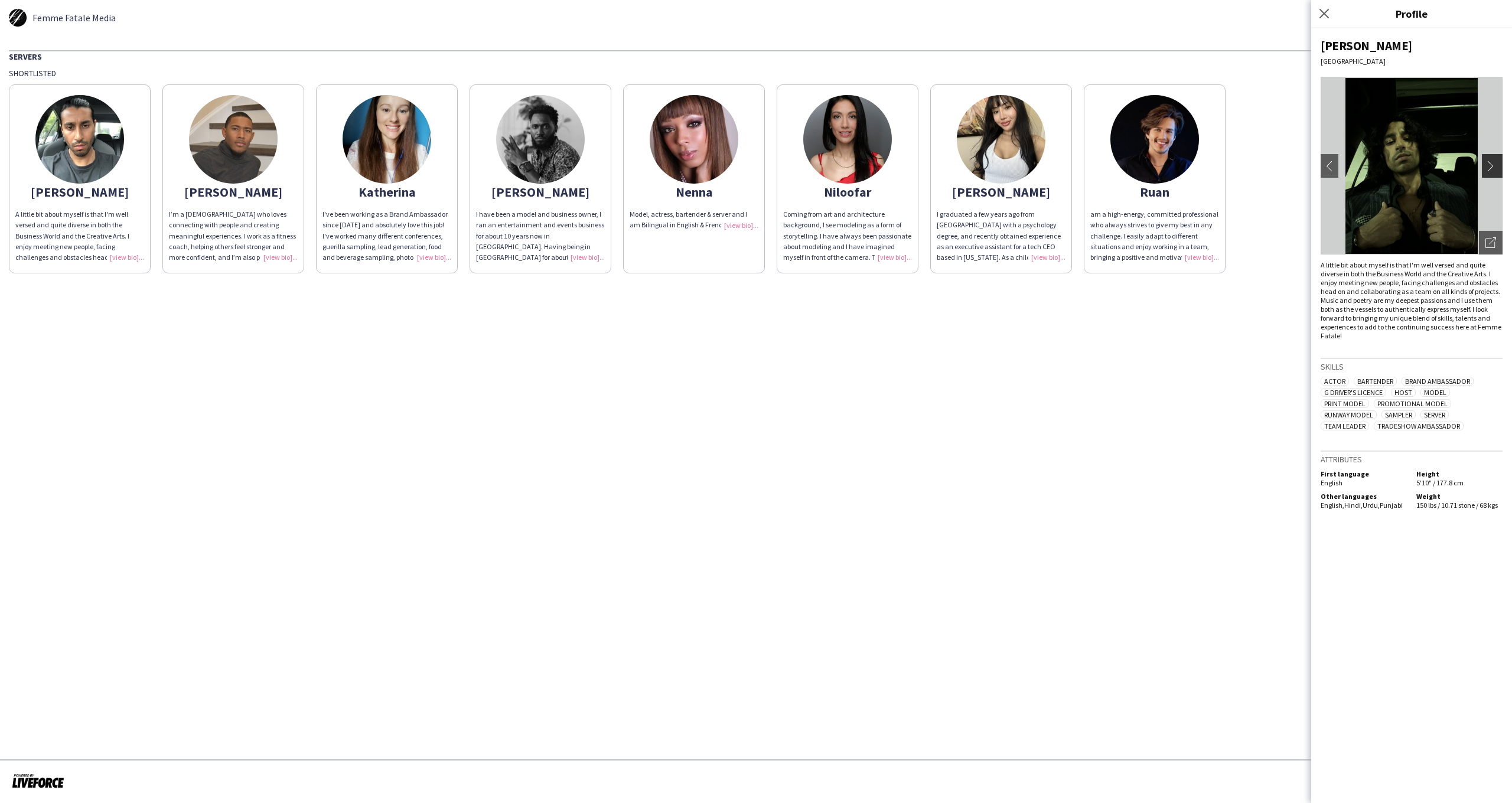
click at [1488, 168] on app-icon "chevron-right" at bounding box center [1494, 166] width 16 height 11
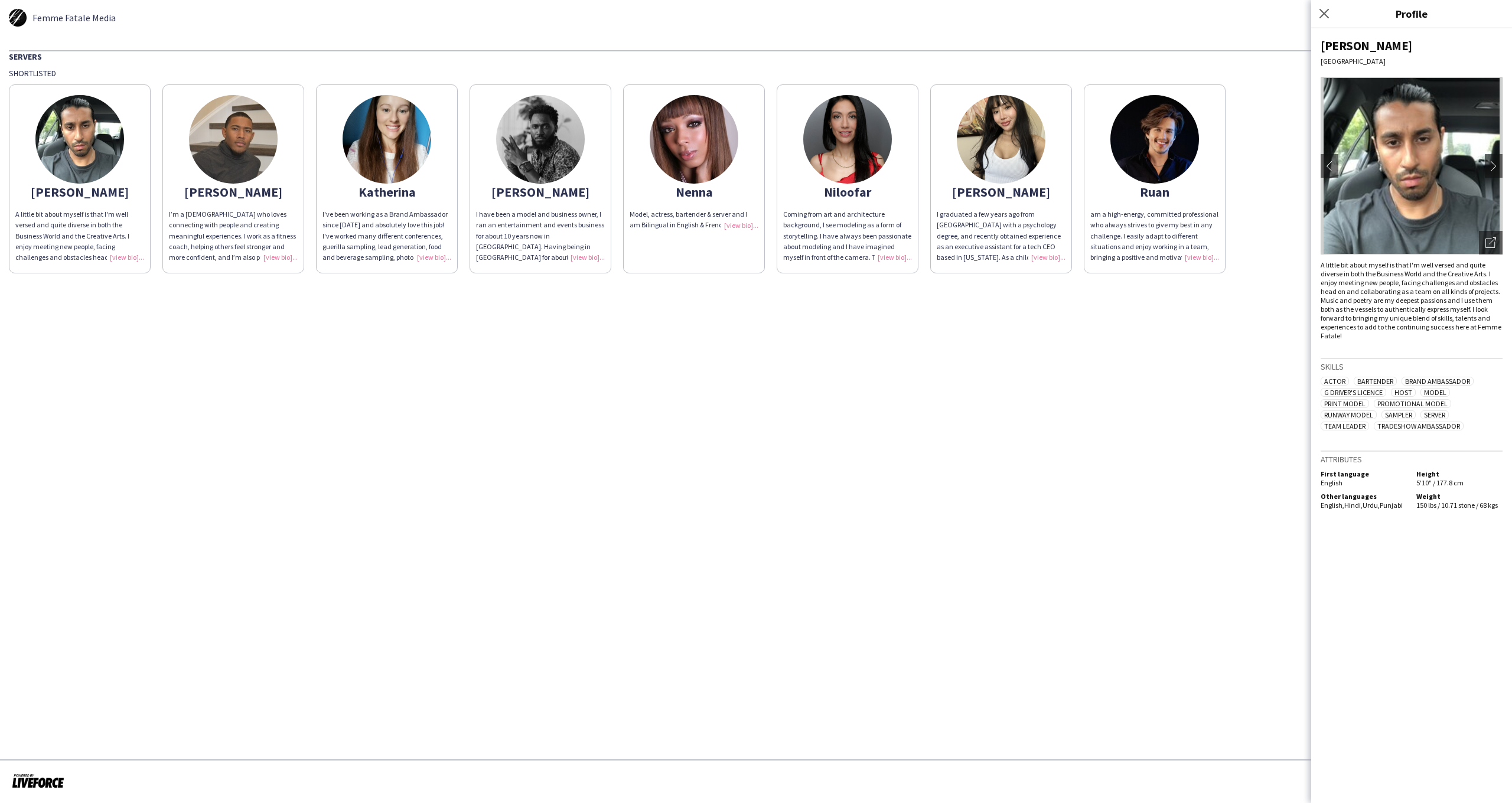
click at [200, 131] on img at bounding box center [233, 139] width 89 height 89
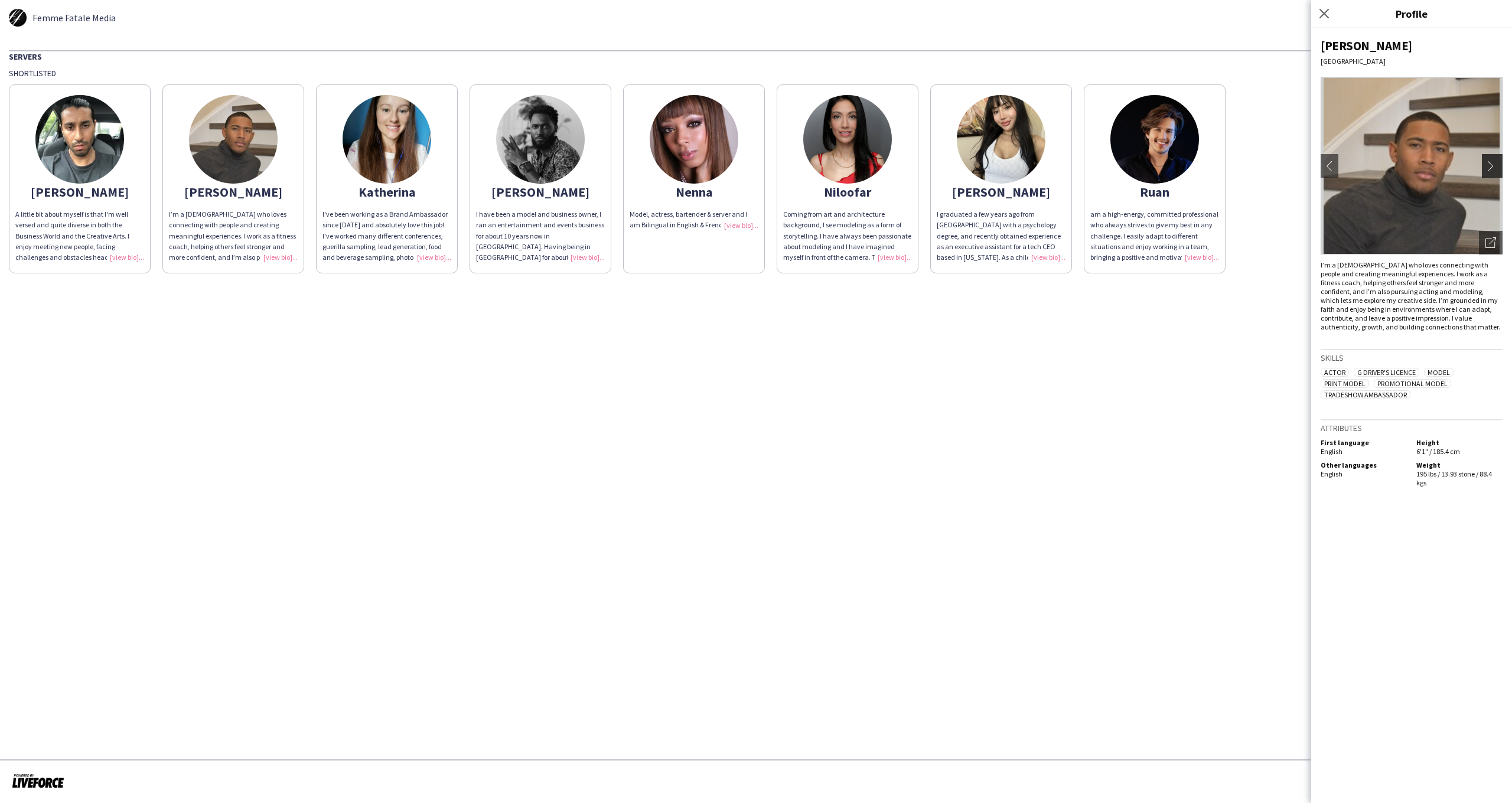
click at [1492, 173] on button "chevron-right" at bounding box center [1494, 166] width 24 height 24
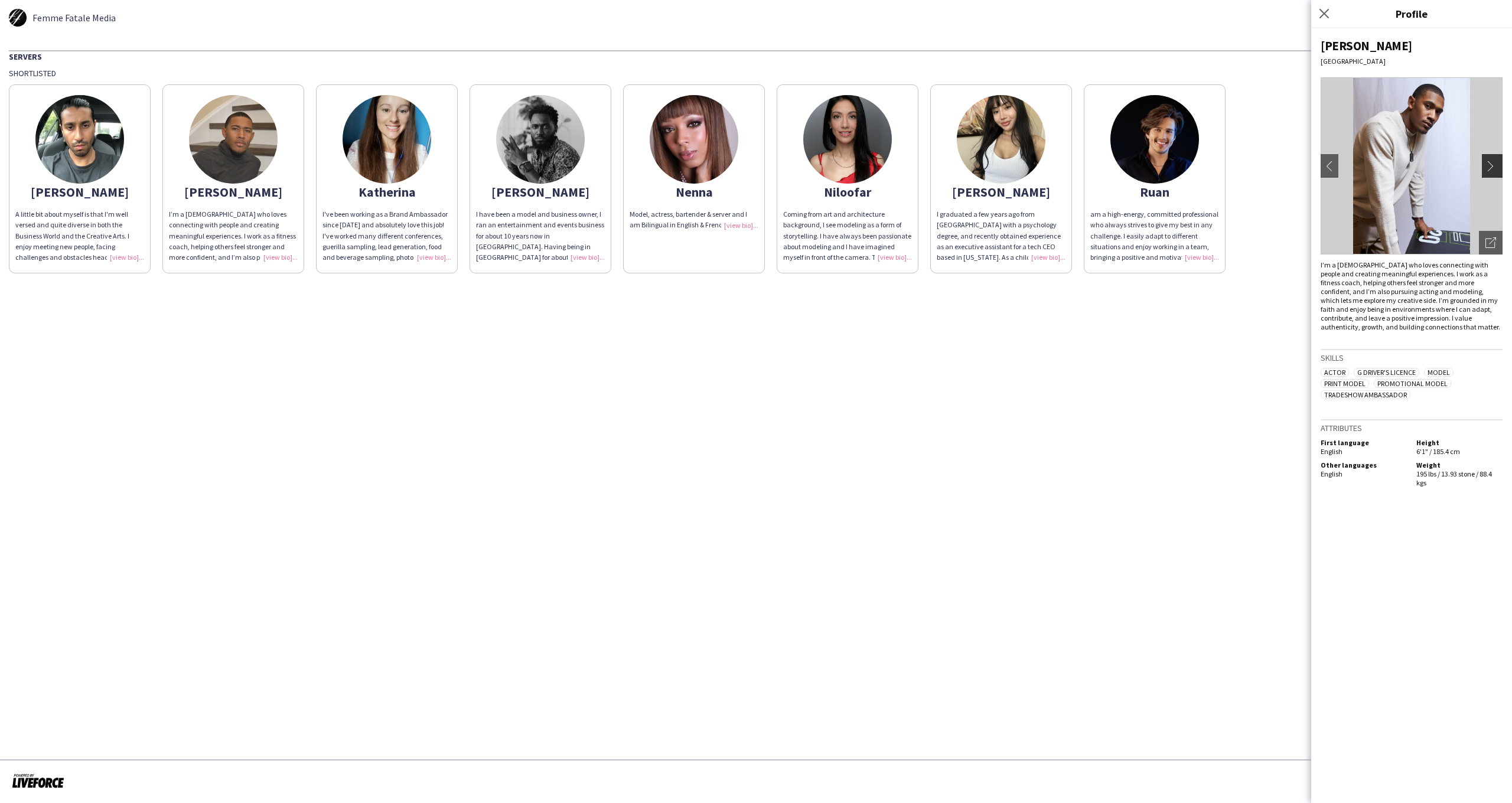
click at [1491, 167] on app-icon "chevron-right" at bounding box center [1494, 166] width 16 height 11
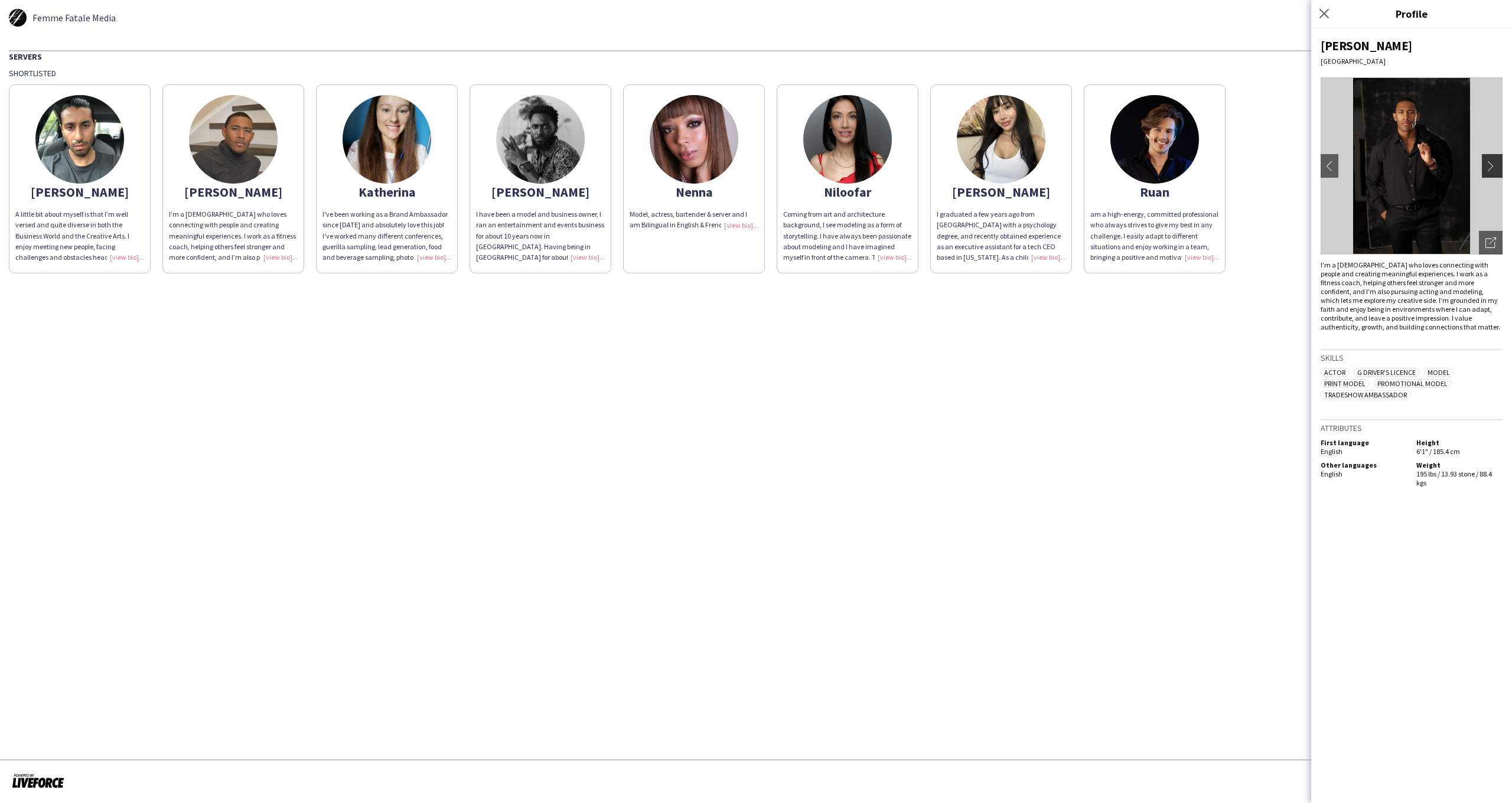
click at [1491, 167] on app-icon "chevron-right" at bounding box center [1494, 166] width 16 height 11
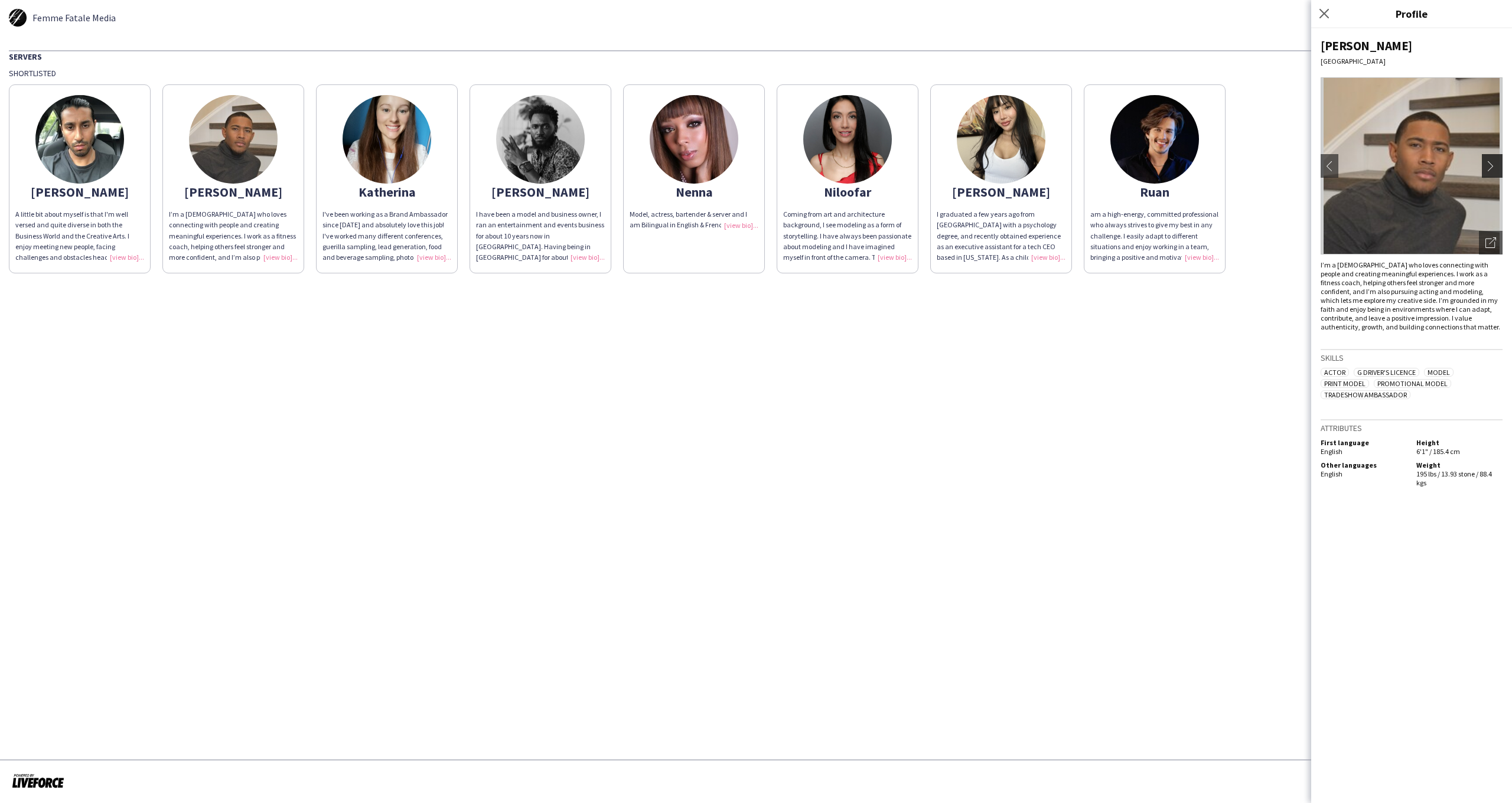
click at [1491, 167] on app-icon "chevron-right" at bounding box center [1494, 166] width 16 height 11
